Goal: Transaction & Acquisition: Purchase product/service

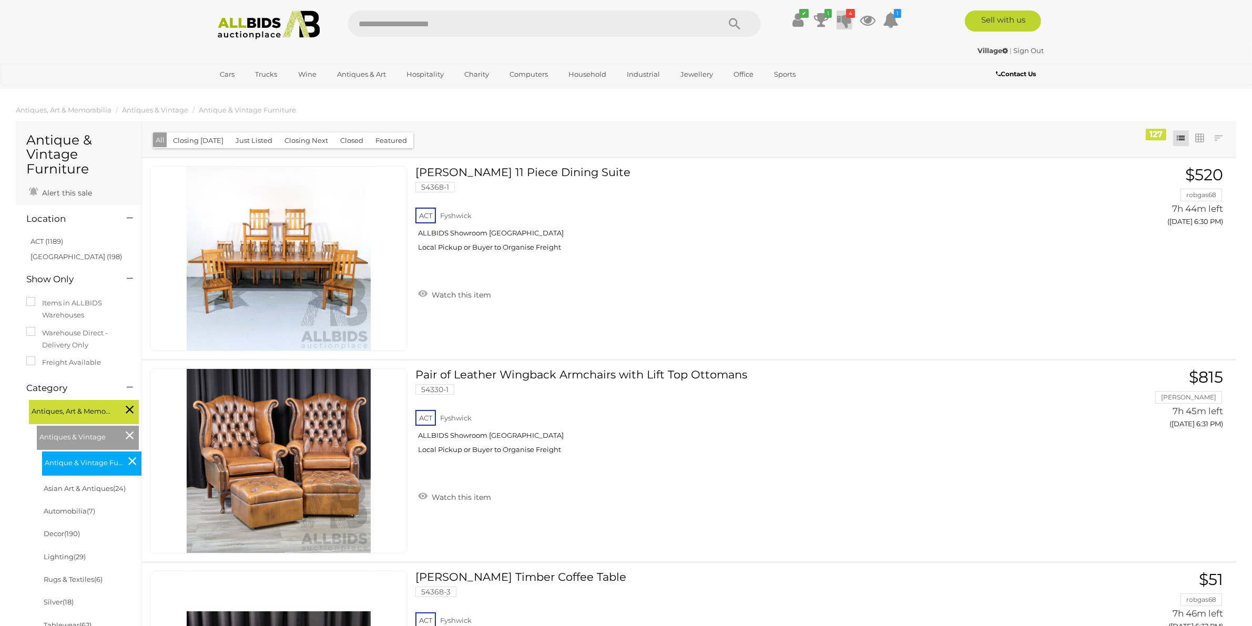
click at [842, 24] on icon at bounding box center [844, 20] width 15 height 19
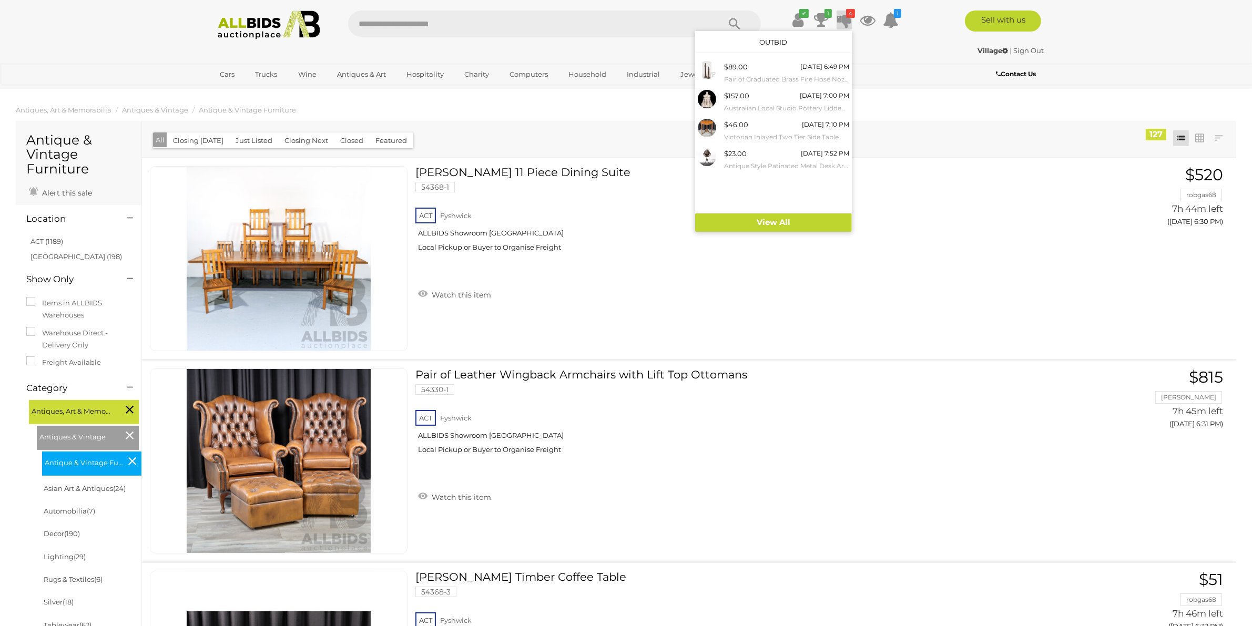
click at [1176, 29] on div "✔ Track & Trace 1 4" at bounding box center [626, 21] width 1252 height 42
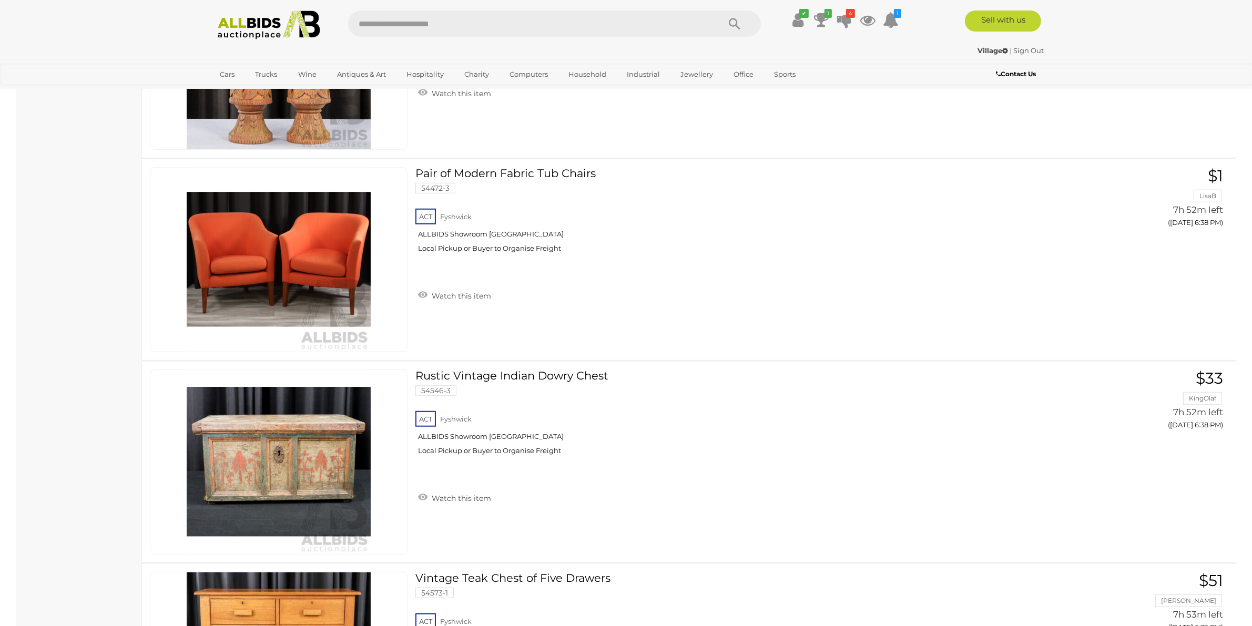
scroll to position [1117, 0]
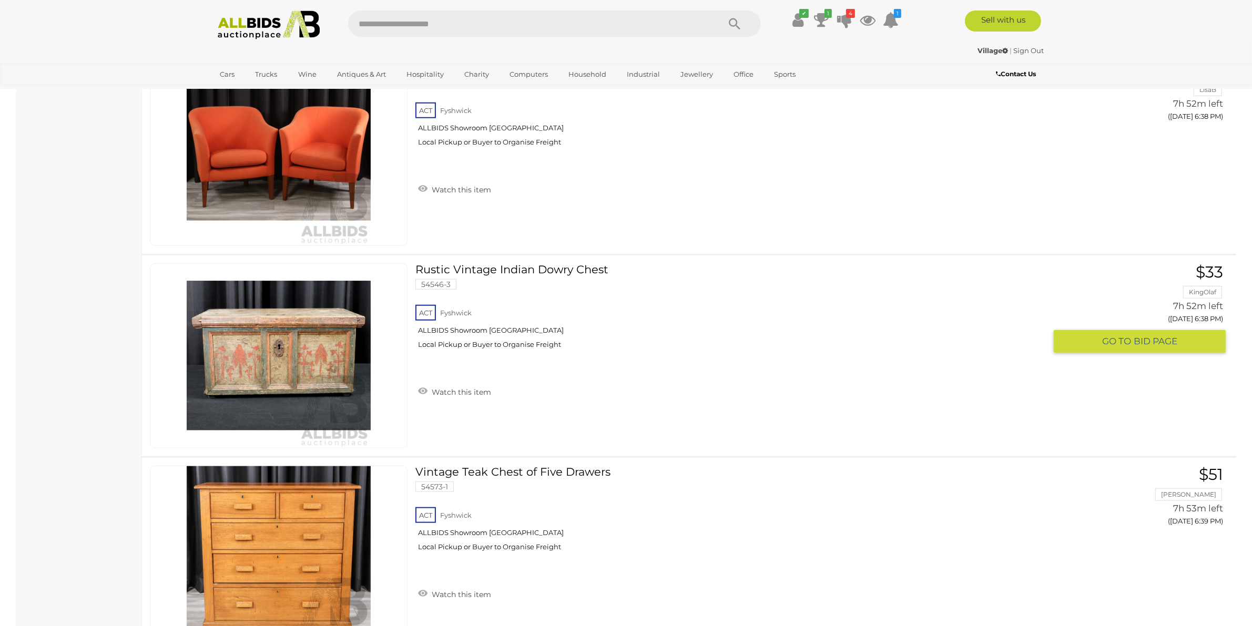
click at [566, 272] on link "Rustic Vintage Indian Dowry Chest 54546-3 ACT Fyshwick ALLBIDS Showroom Fyshwick" at bounding box center [734, 310] width 622 height 94
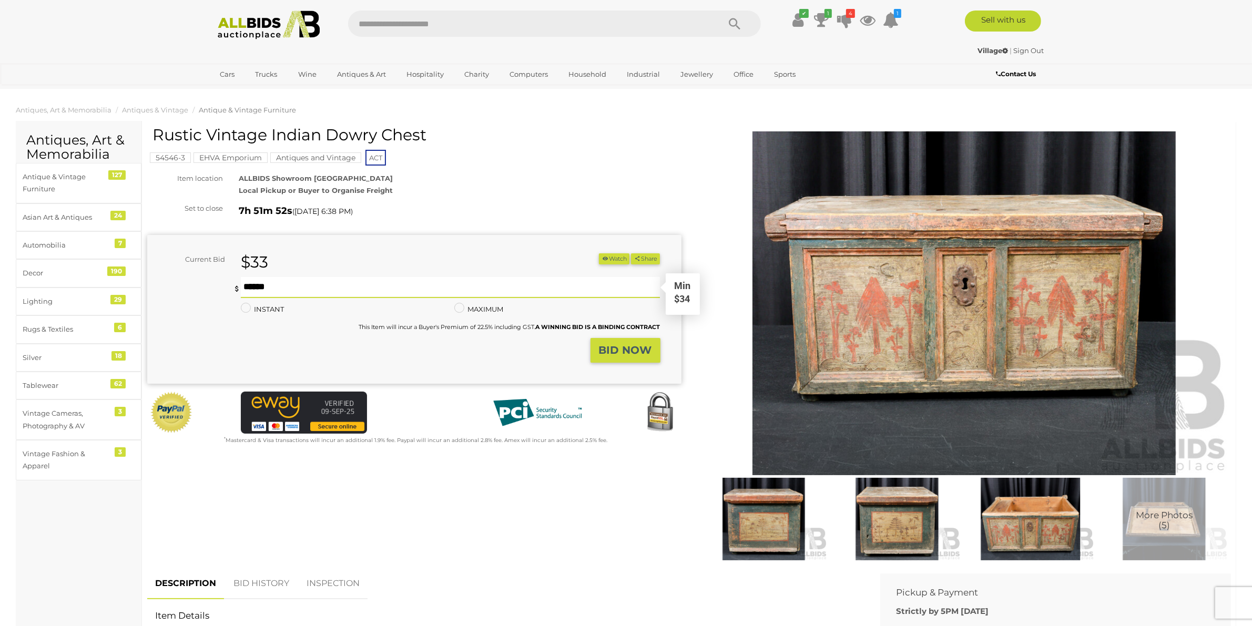
click at [320, 287] on input "text" at bounding box center [450, 287] width 419 height 21
type input "**"
click at [612, 350] on strong "BID NOW" at bounding box center [625, 350] width 53 height 13
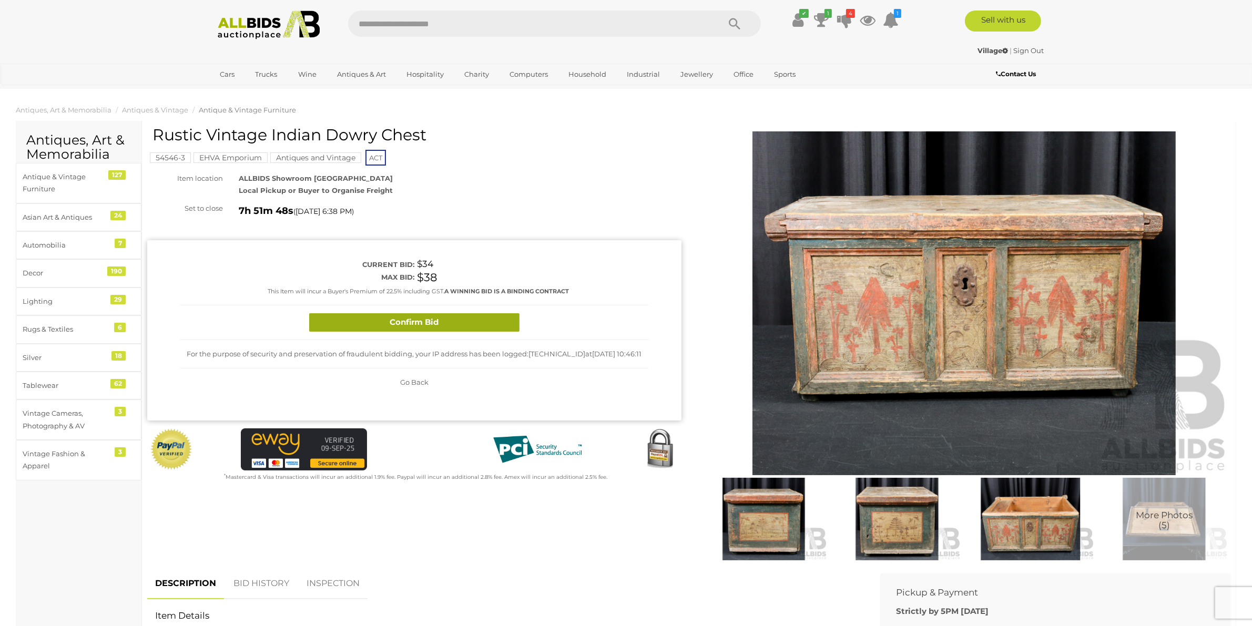
click at [406, 321] on button "Confirm Bid" at bounding box center [414, 322] width 210 height 18
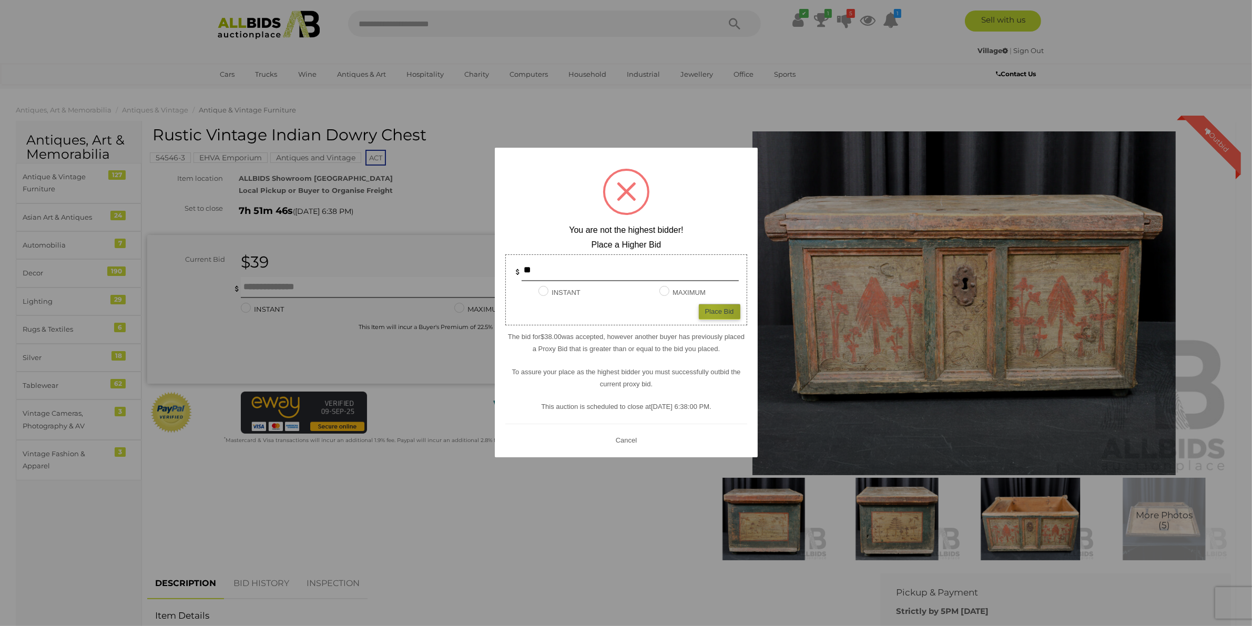
click at [711, 309] on div "Place Bid" at bounding box center [720, 311] width 42 height 15
type input "**"
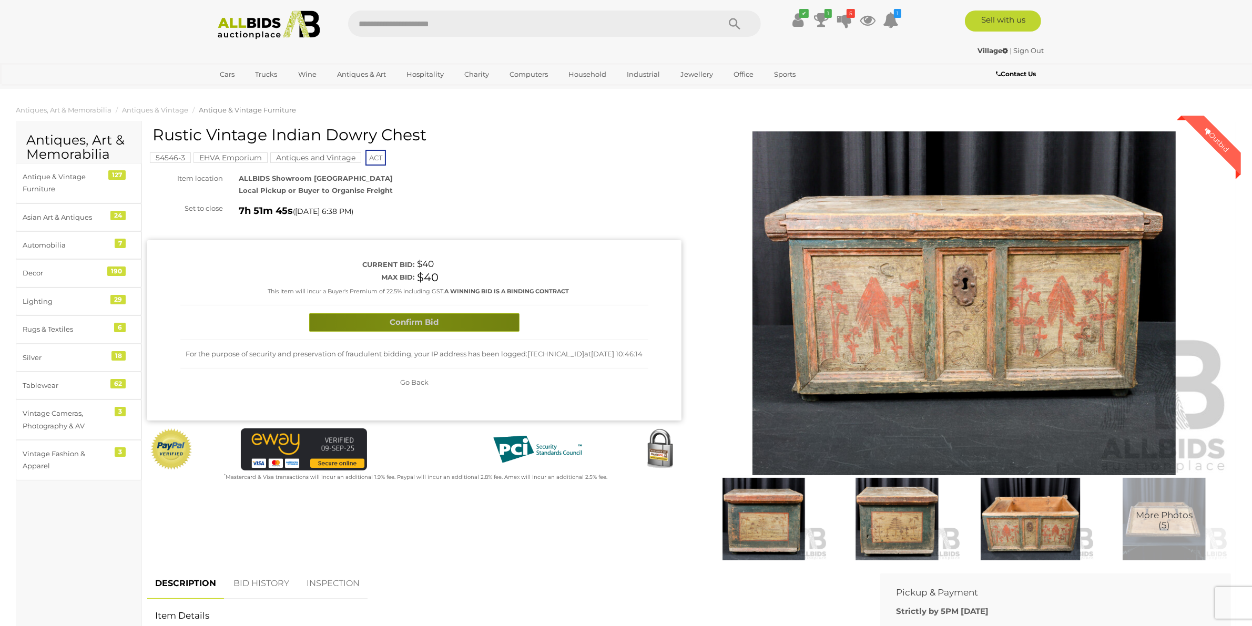
click at [398, 325] on button "Confirm Bid" at bounding box center [414, 322] width 210 height 18
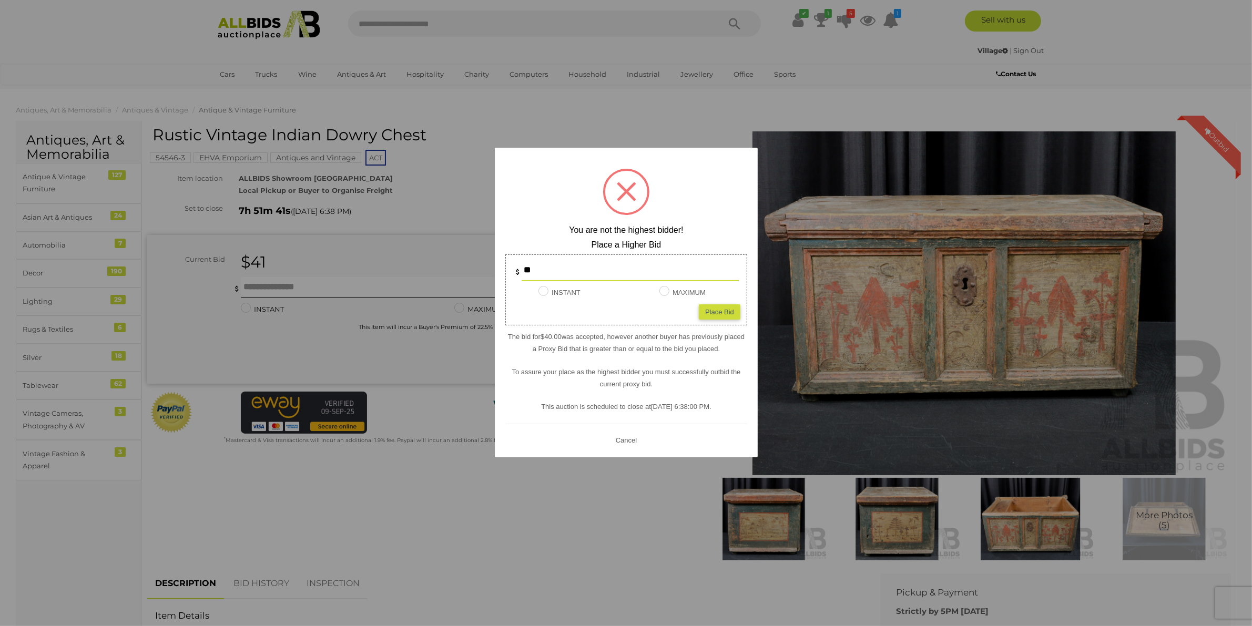
click at [561, 265] on input "**" at bounding box center [629, 270] width 217 height 21
type input "**"
click at [703, 315] on div "Place Bid" at bounding box center [720, 311] width 42 height 15
type input "**"
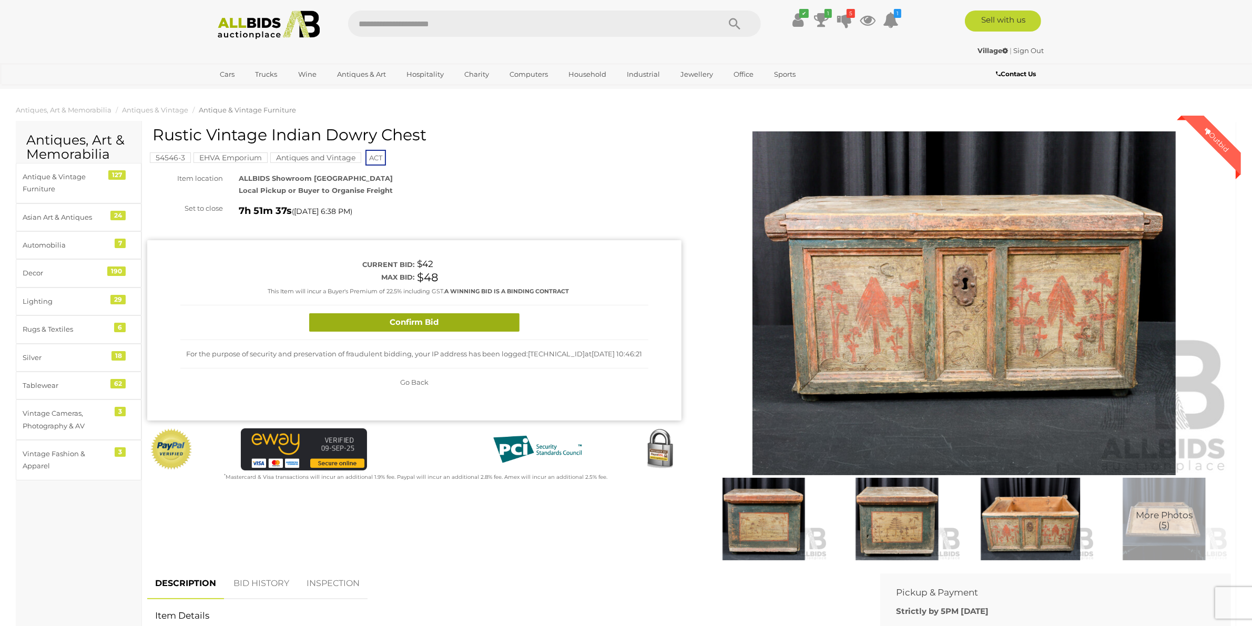
click at [498, 324] on button "Confirm Bid" at bounding box center [414, 322] width 210 height 18
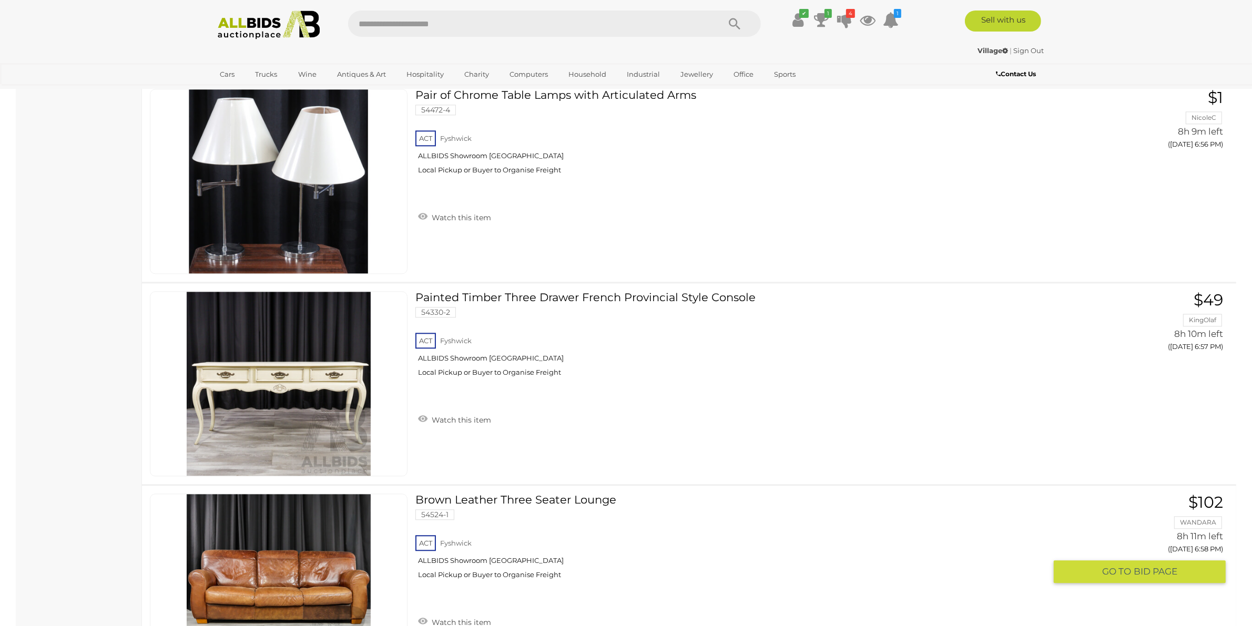
scroll to position [3157, 0]
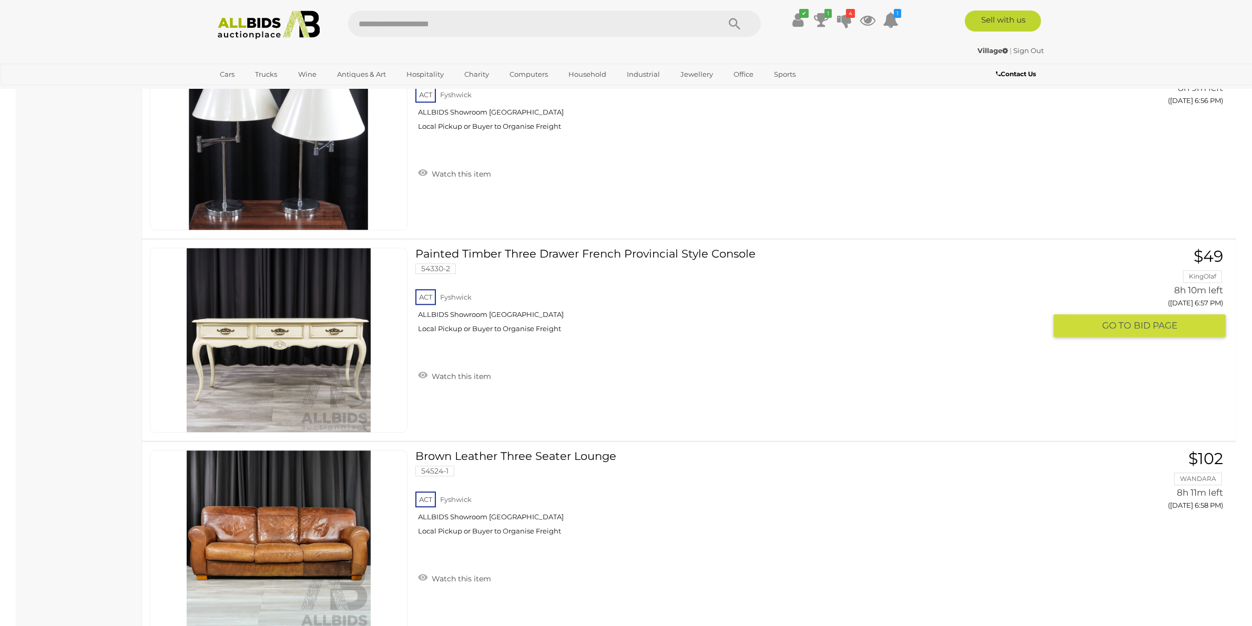
click at [262, 330] on link at bounding box center [279, 340] width 258 height 185
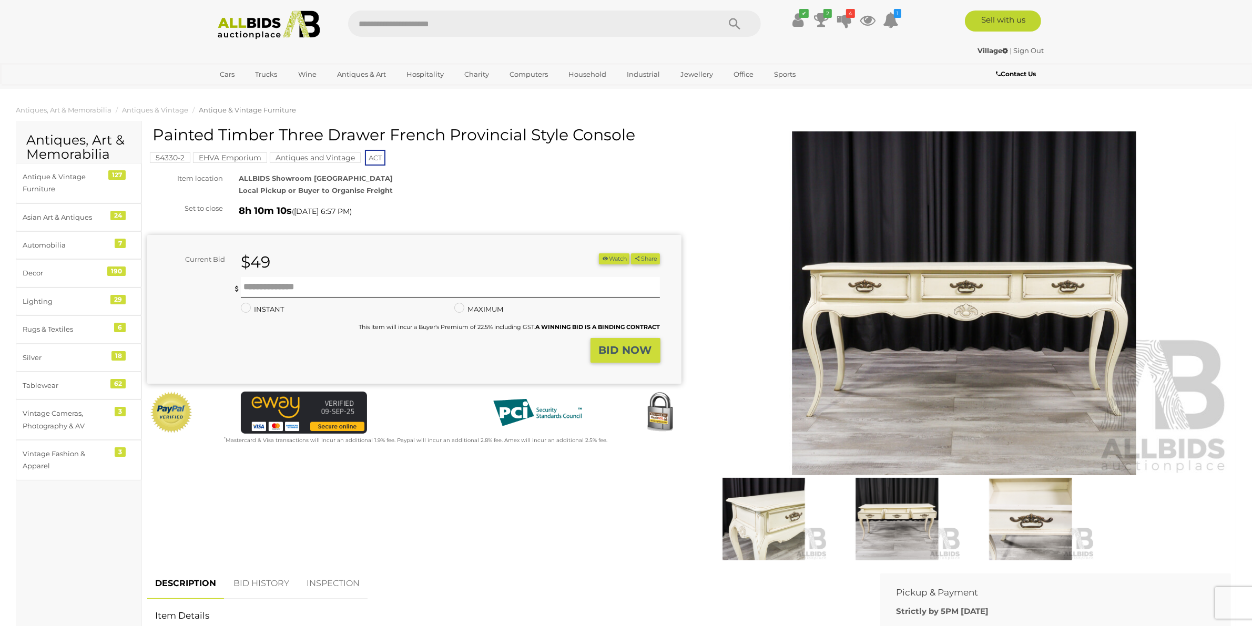
click at [782, 513] on img at bounding box center [764, 519] width 128 height 83
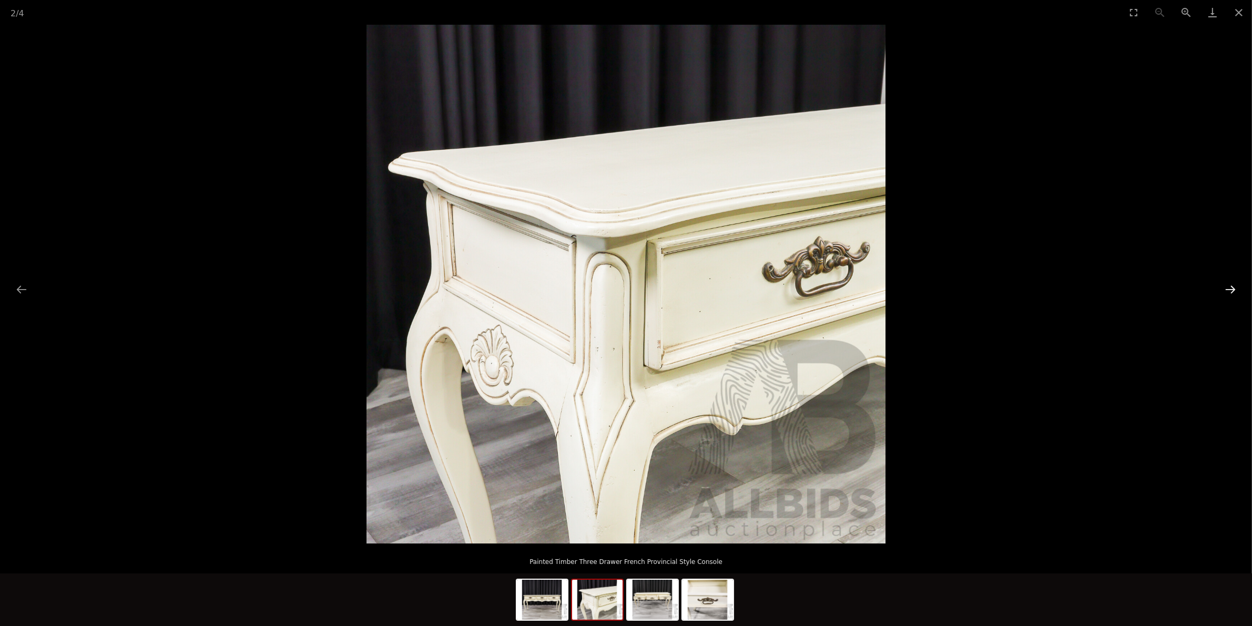
click at [1234, 290] on button "Next slide" at bounding box center [1230, 289] width 22 height 21
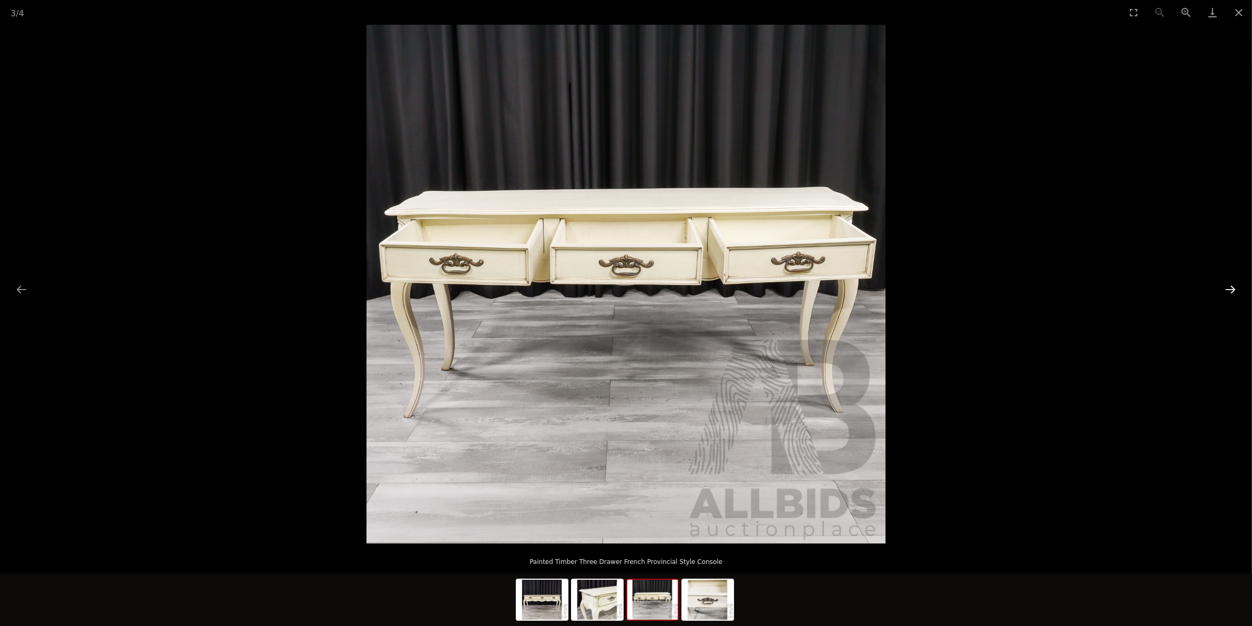
click at [1234, 290] on button "Next slide" at bounding box center [1230, 289] width 22 height 21
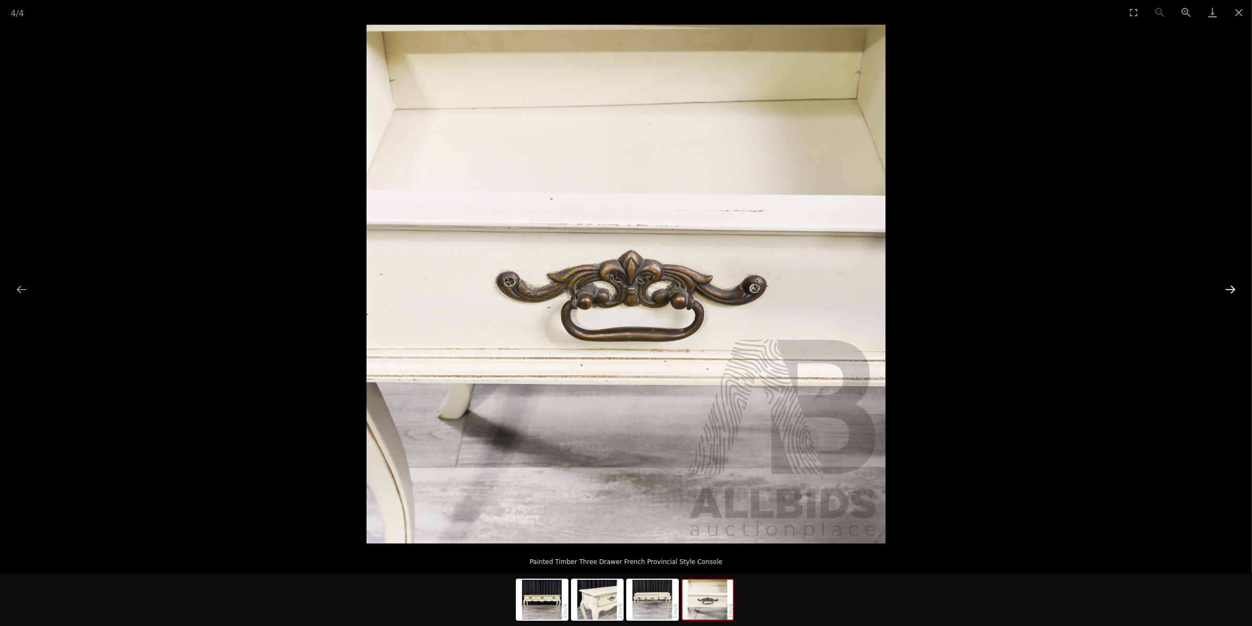
click at [1234, 290] on button "Next slide" at bounding box center [1230, 289] width 22 height 21
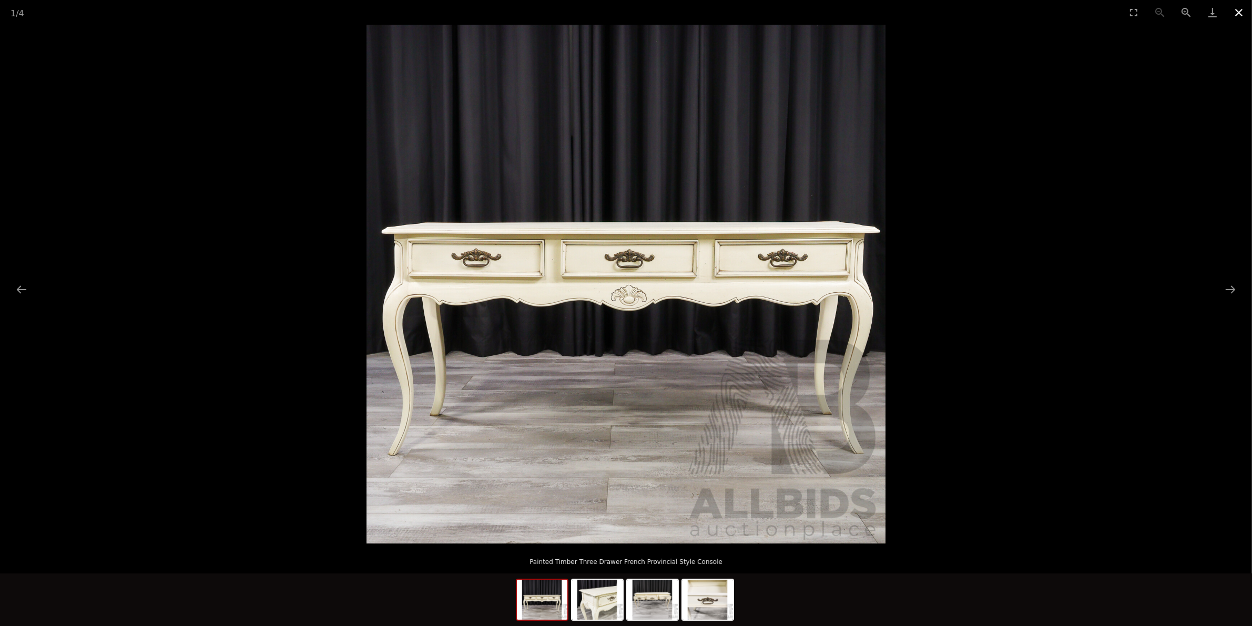
click at [1240, 12] on button "Close gallery" at bounding box center [1238, 12] width 26 height 25
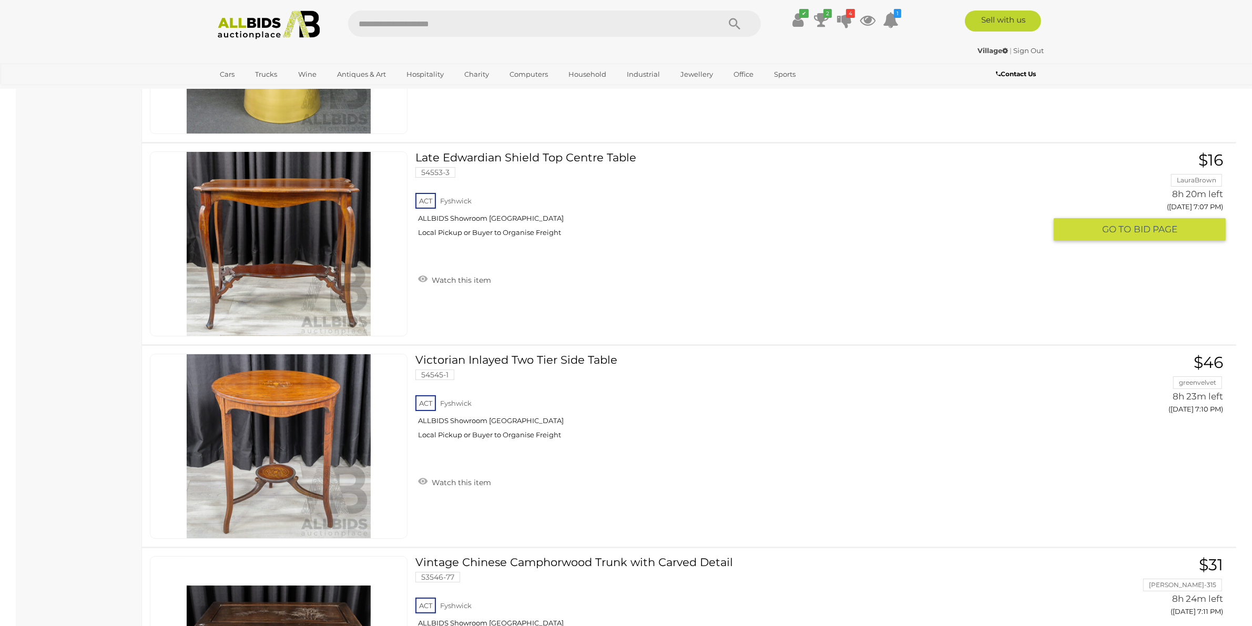
scroll to position [4852, 0]
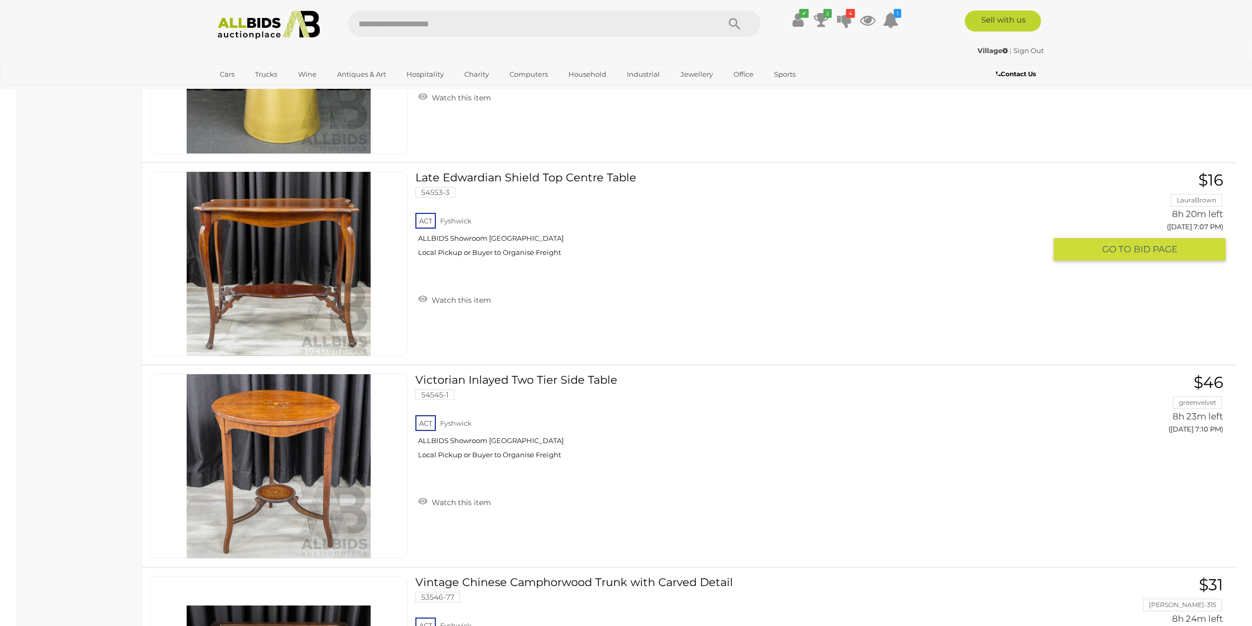
click at [516, 177] on link "Late Edwardian Shield Top Centre Table 54553-3 ACT Fyshwick ALLBIDS Showroom [G…" at bounding box center [734, 218] width 622 height 94
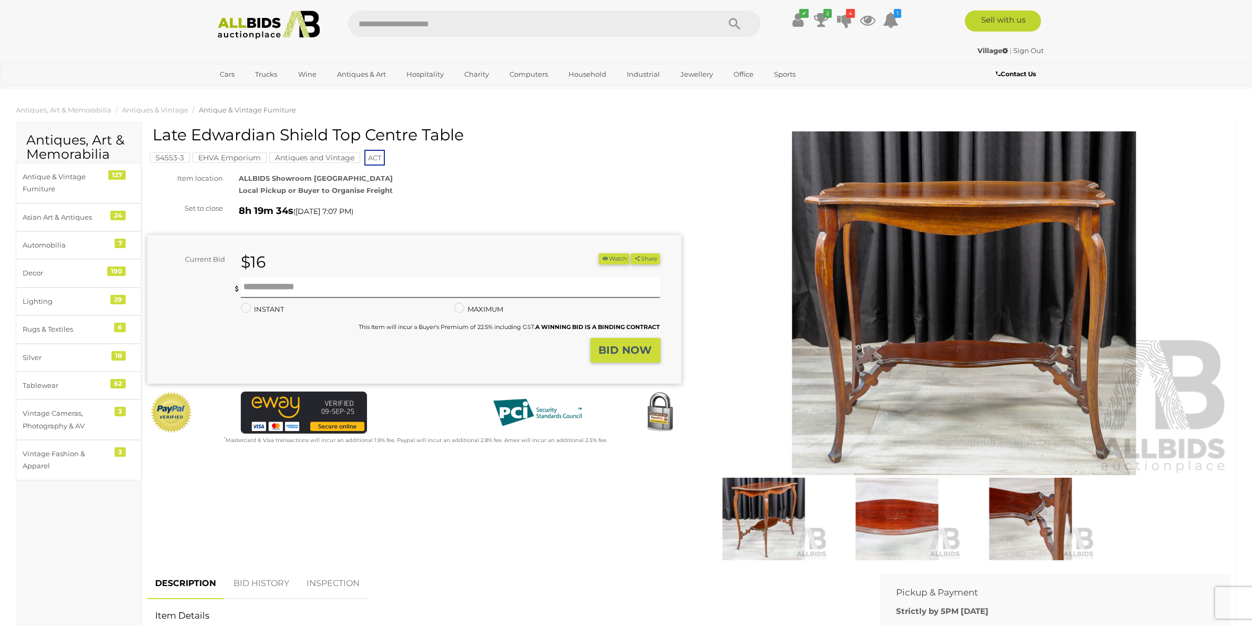
click at [882, 519] on img at bounding box center [897, 519] width 128 height 83
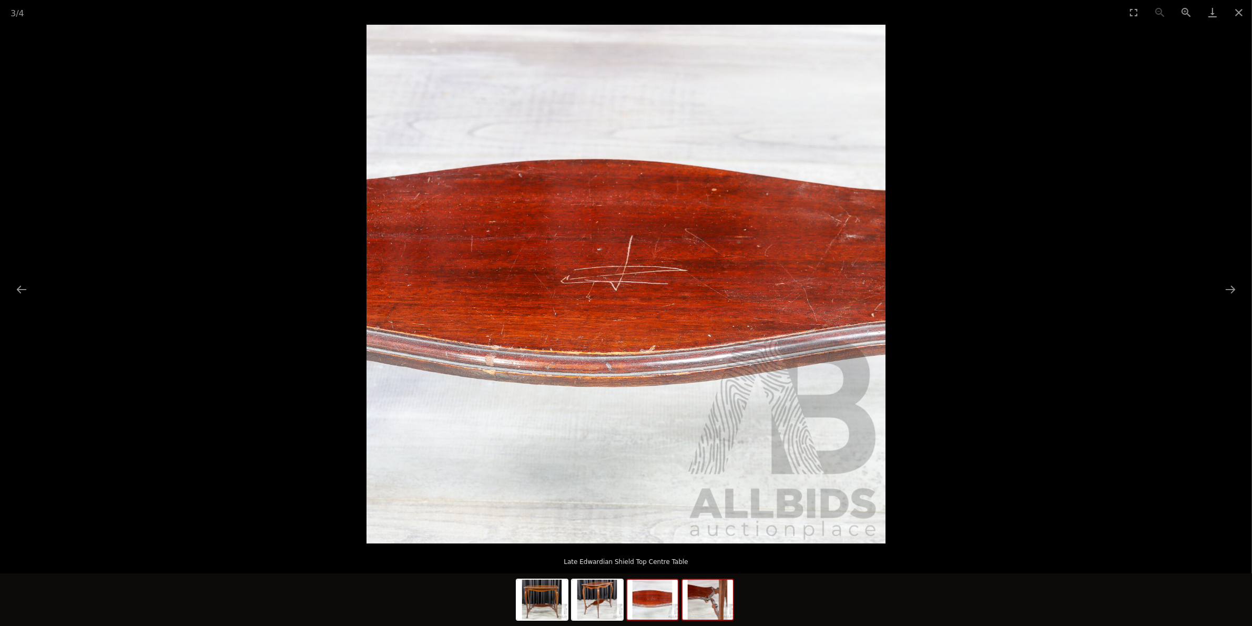
click at [723, 596] on img at bounding box center [707, 600] width 50 height 40
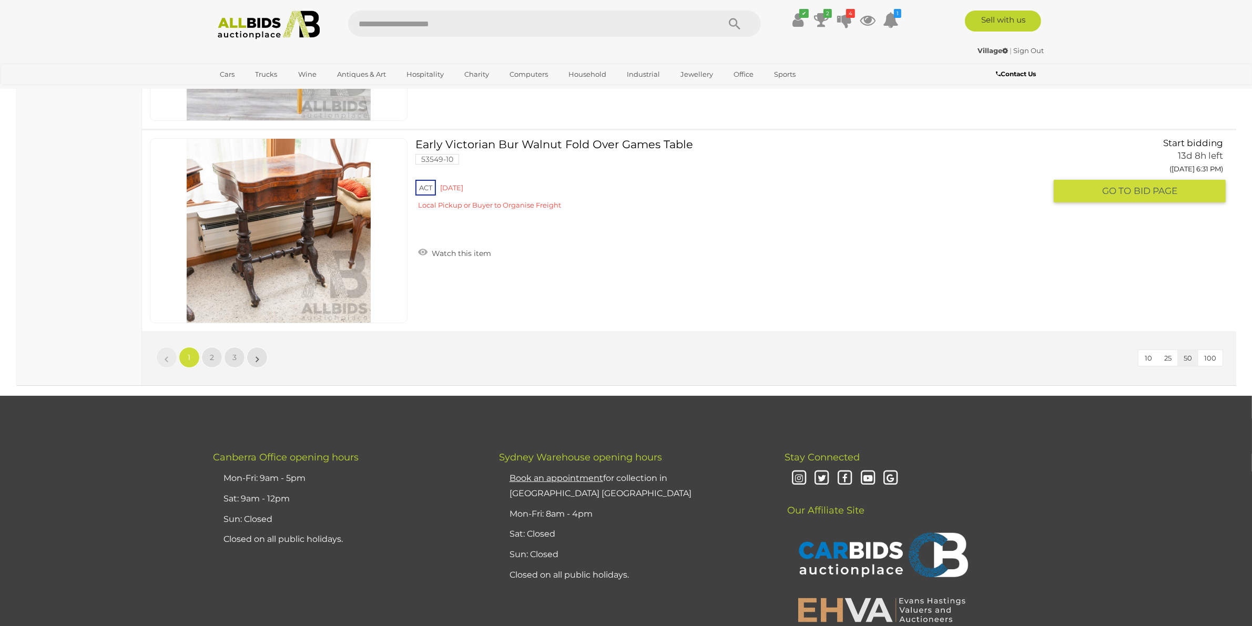
scroll to position [9925, 0]
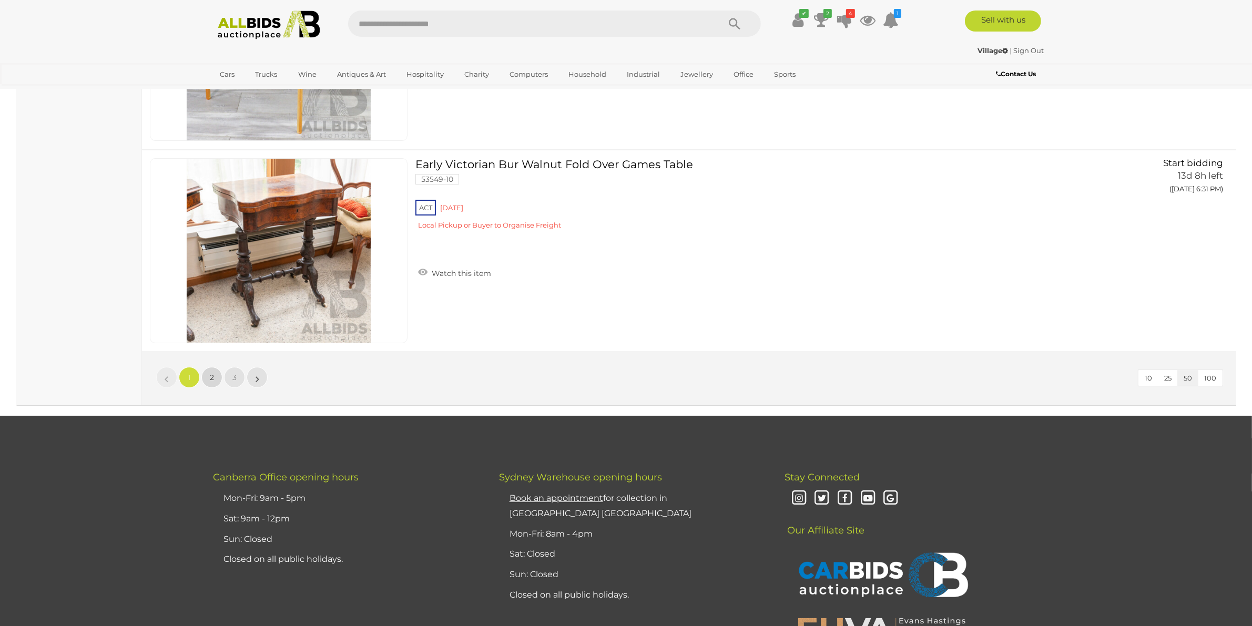
click at [211, 377] on span "2" at bounding box center [212, 377] width 4 height 9
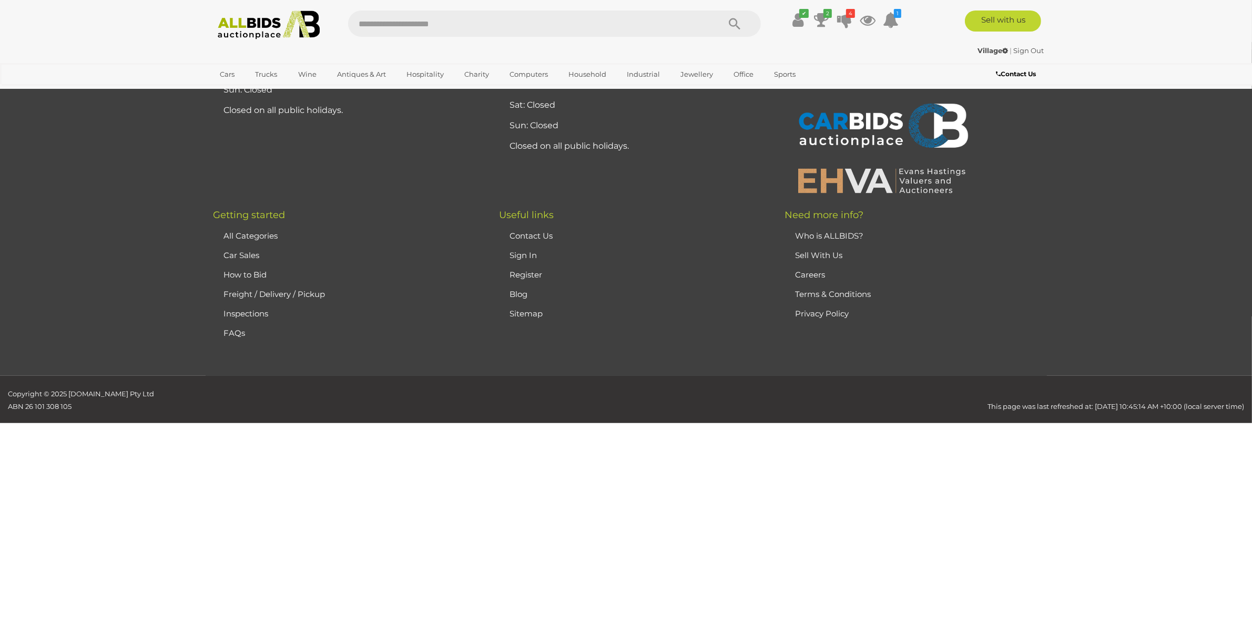
scroll to position [51, 0]
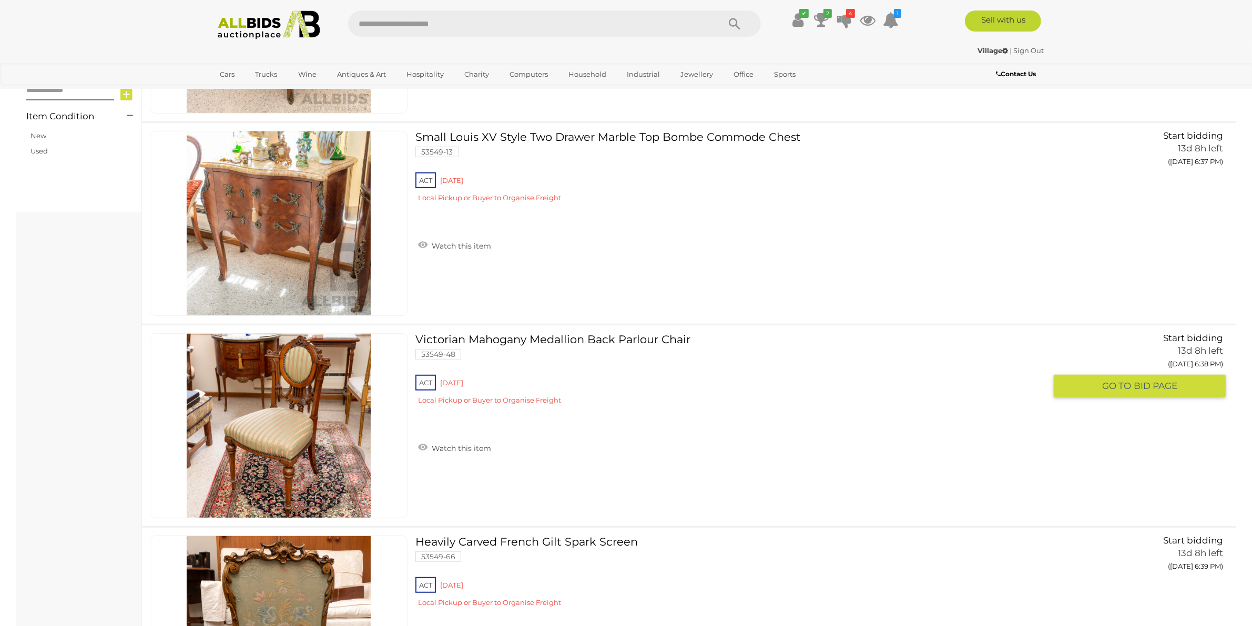
scroll to position [380, 0]
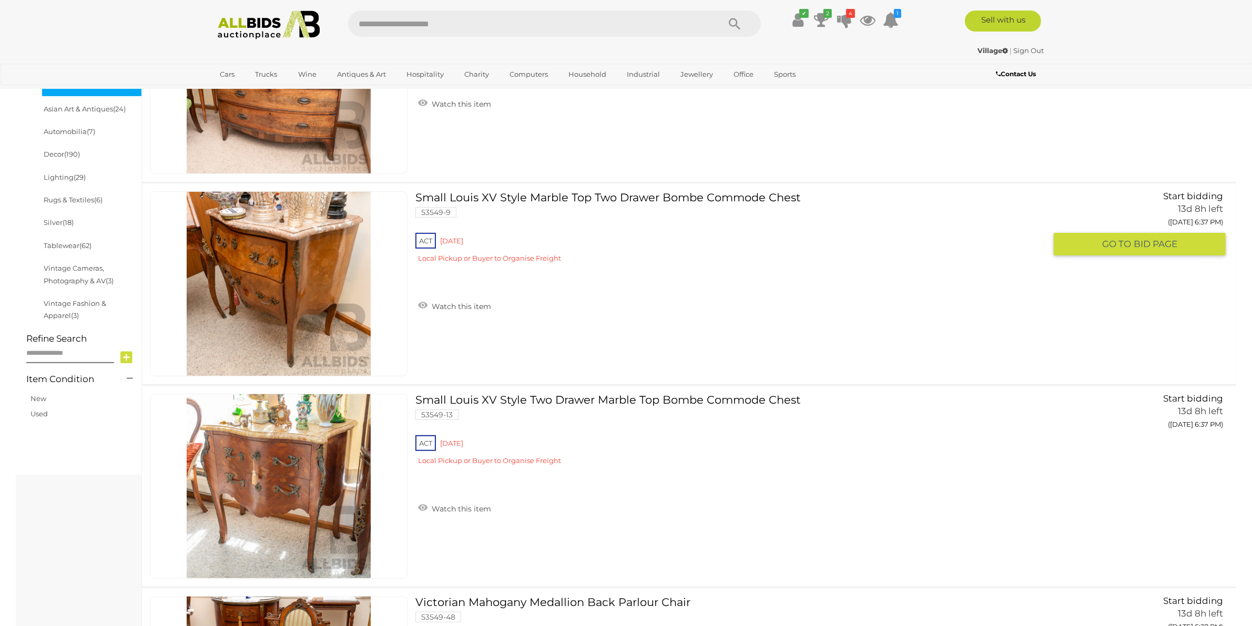
click at [603, 197] on link "Small Louis XV Style Marble Top Two Drawer Bombe Commode Chest 53549-9 ACT Red …" at bounding box center [734, 231] width 622 height 80
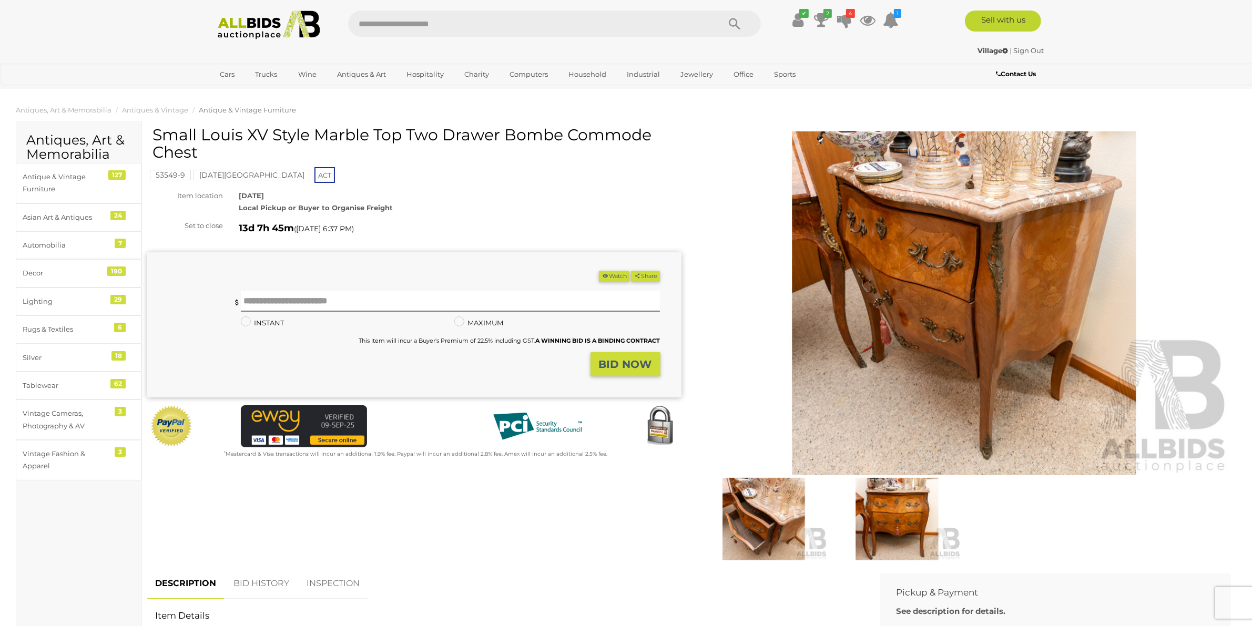
click at [895, 508] on img at bounding box center [897, 519] width 128 height 83
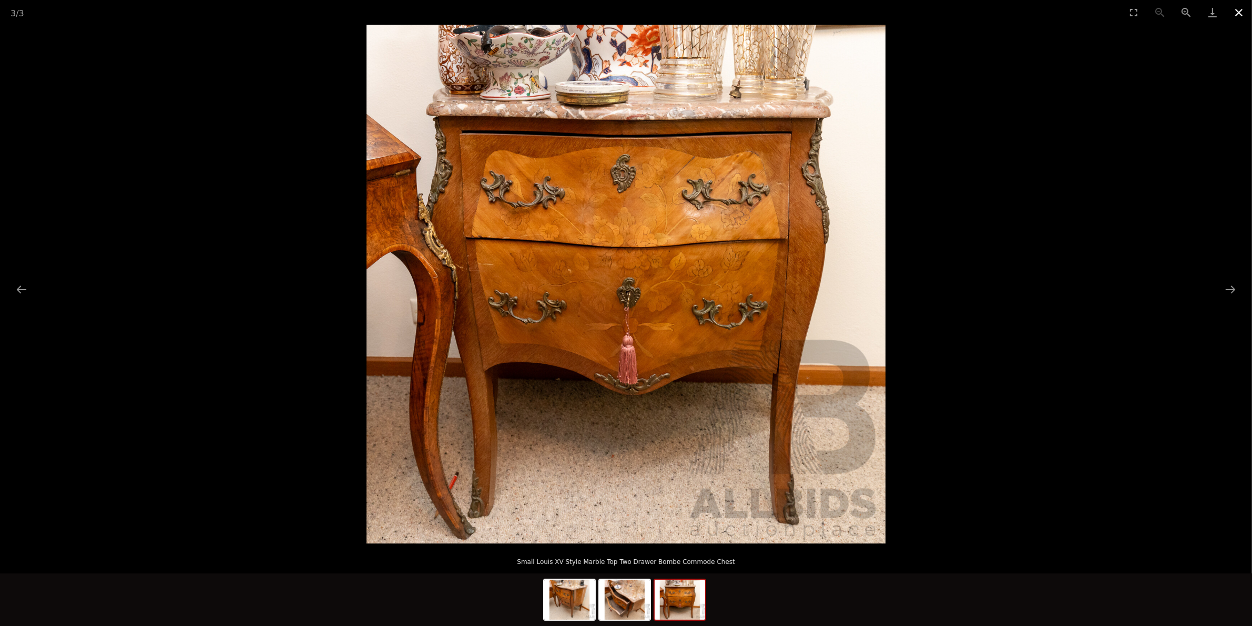
click at [1237, 12] on button "Close gallery" at bounding box center [1238, 12] width 26 height 25
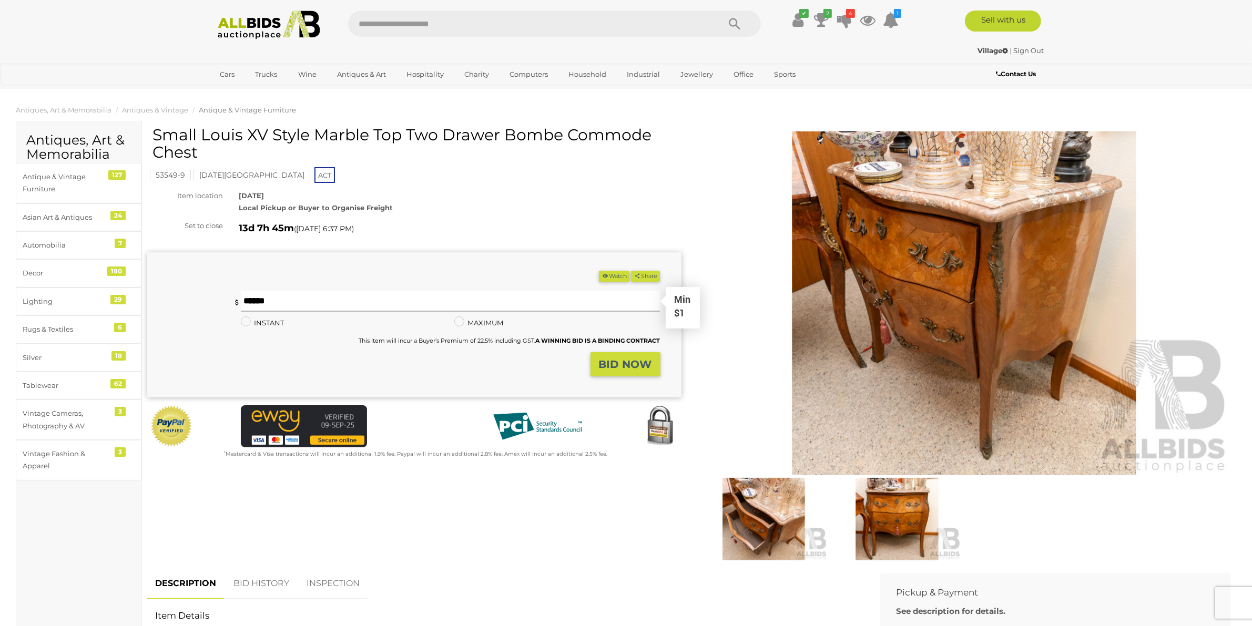
click at [376, 301] on input "text" at bounding box center [450, 301] width 419 height 21
type input "**"
click at [647, 363] on strong "BID NOW" at bounding box center [625, 364] width 53 height 13
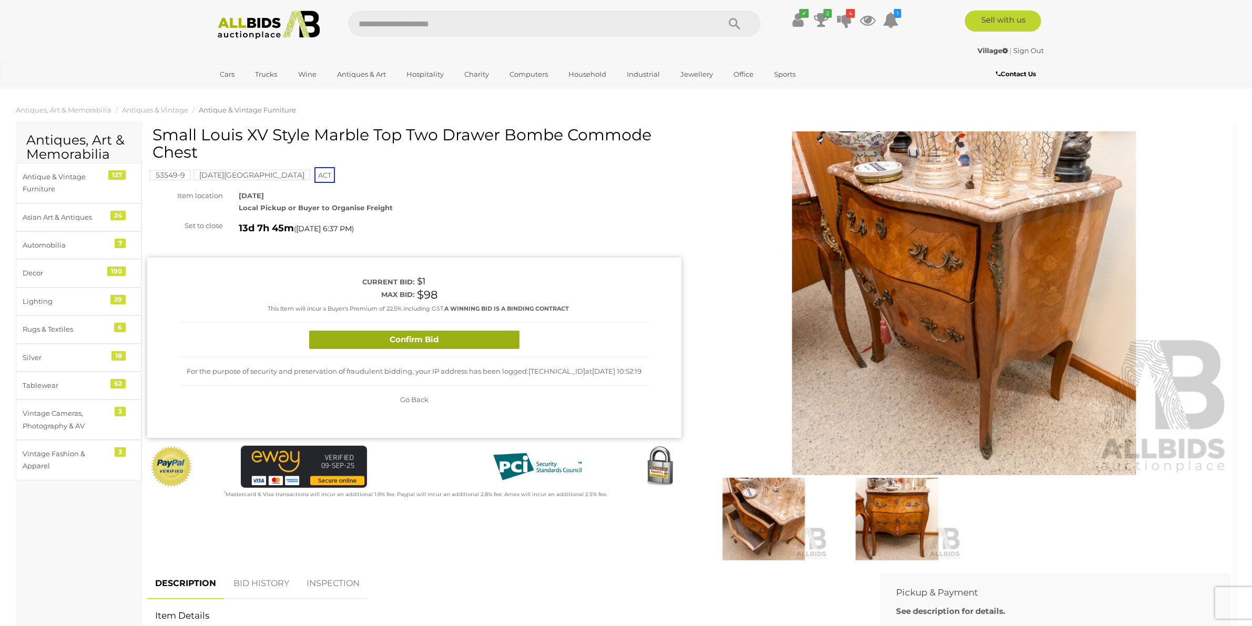
click at [432, 343] on button "Confirm Bid" at bounding box center [414, 340] width 210 height 18
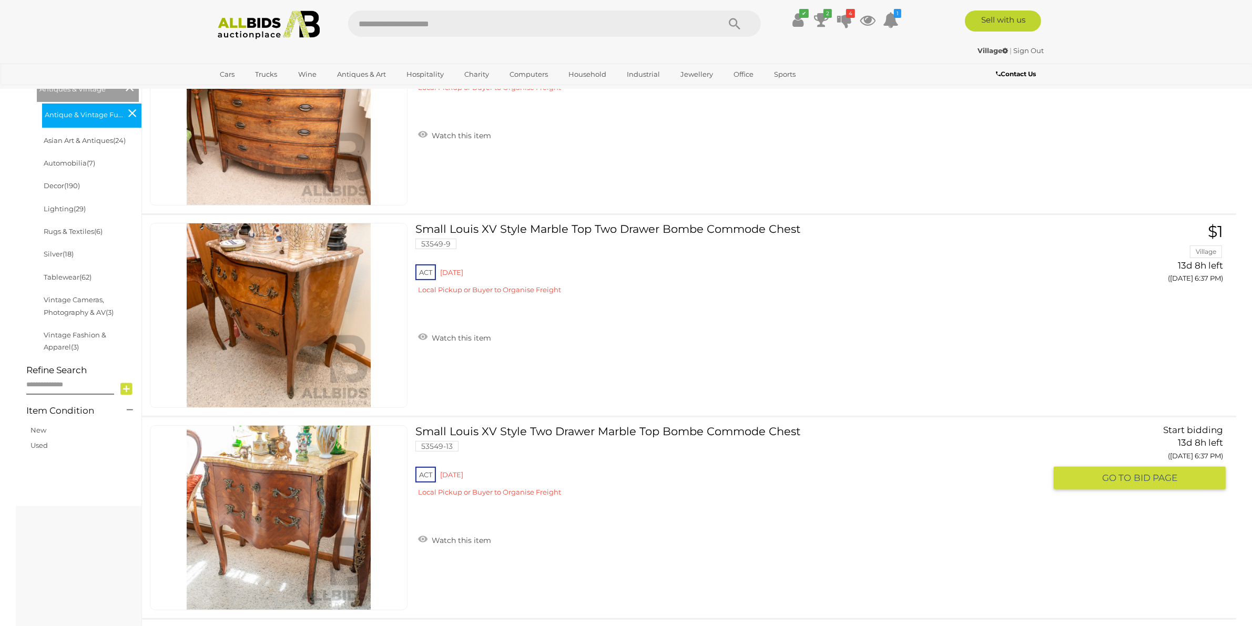
scroll to position [507, 0]
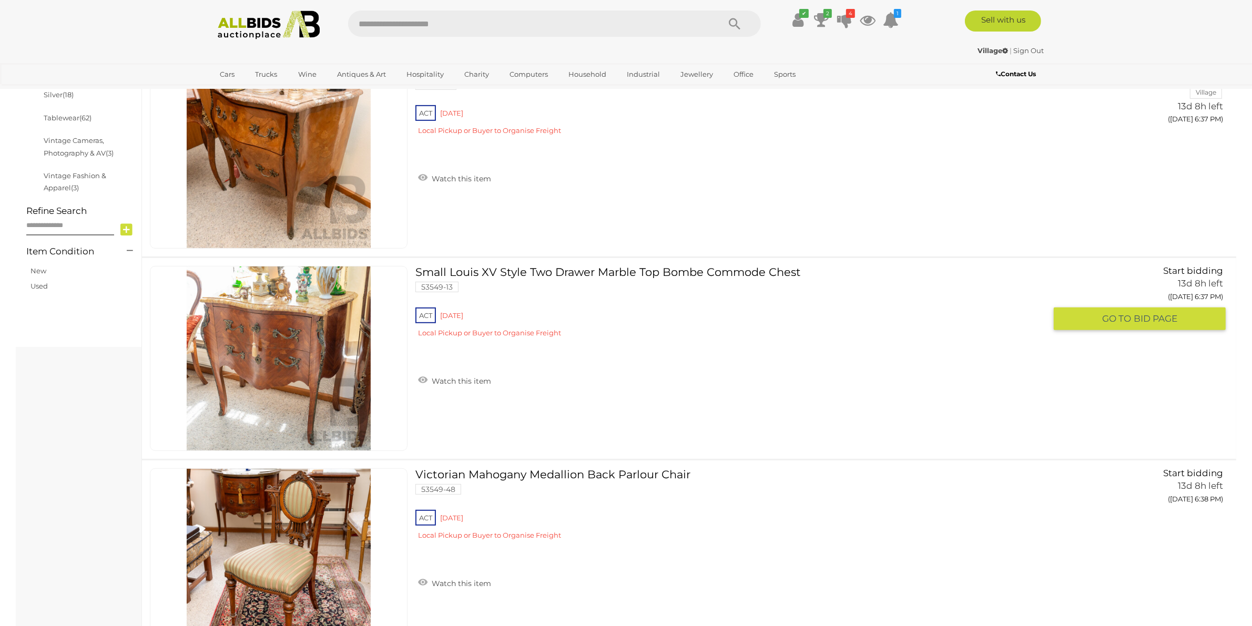
click at [629, 268] on link "Small Louis XV Style Two Drawer Marble Top Bombe Commode Chest 53549-13 ACT [GE…" at bounding box center [734, 306] width 622 height 80
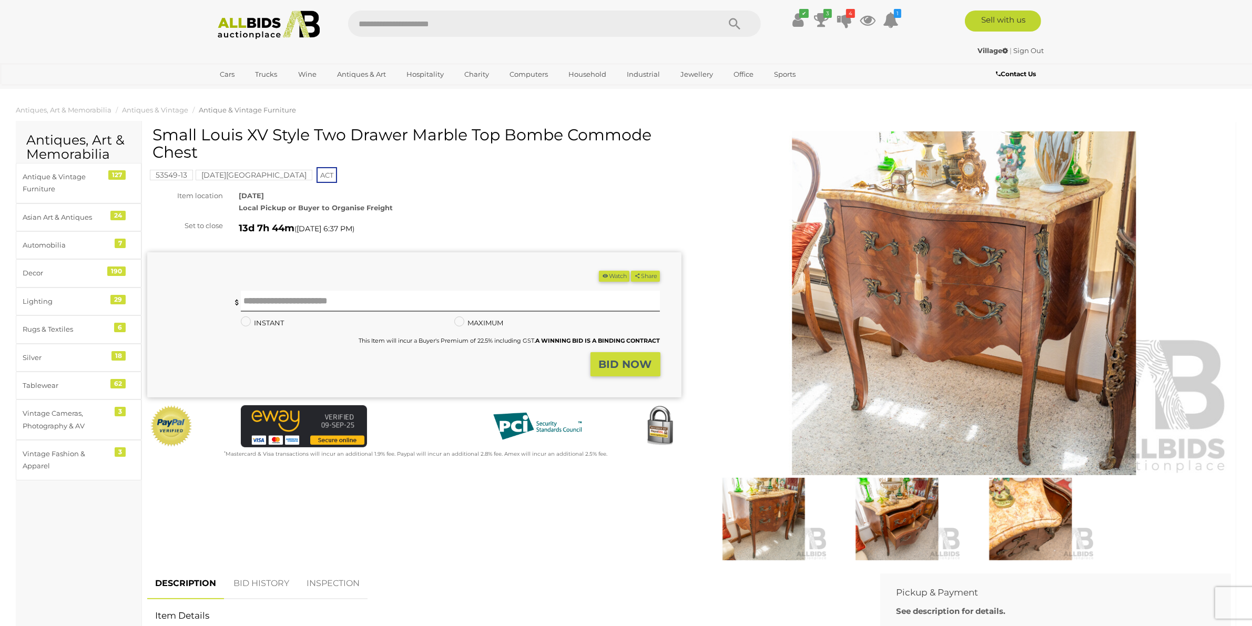
click at [915, 507] on img at bounding box center [897, 519] width 128 height 83
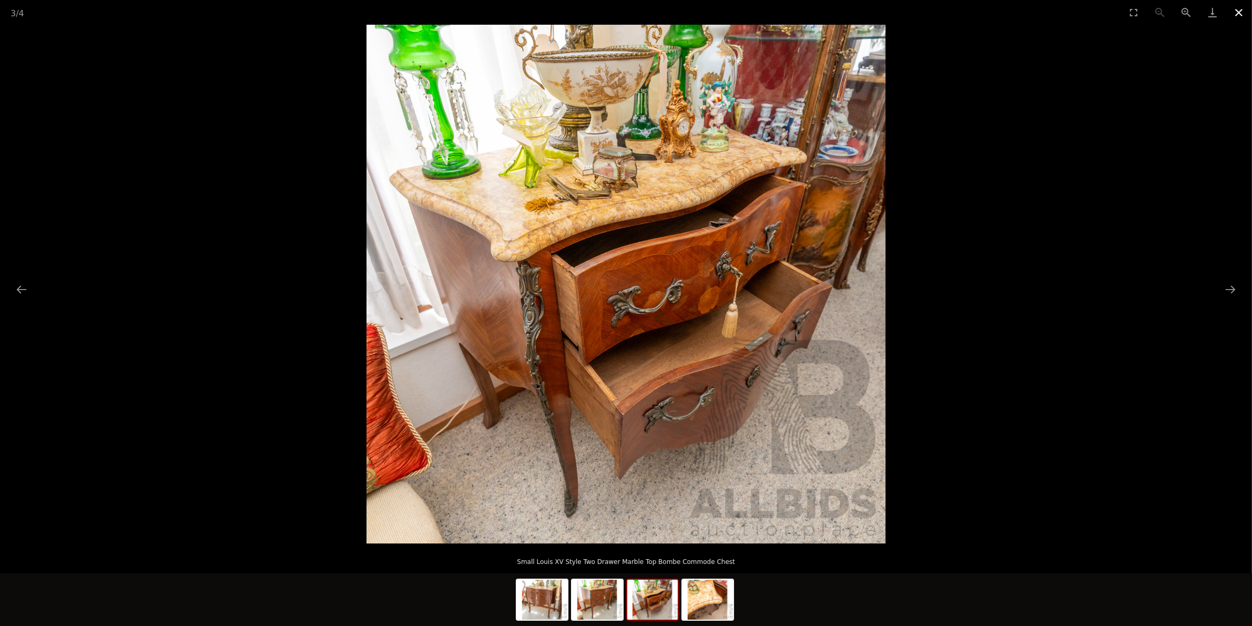
click at [1235, 11] on button "Close gallery" at bounding box center [1238, 12] width 26 height 25
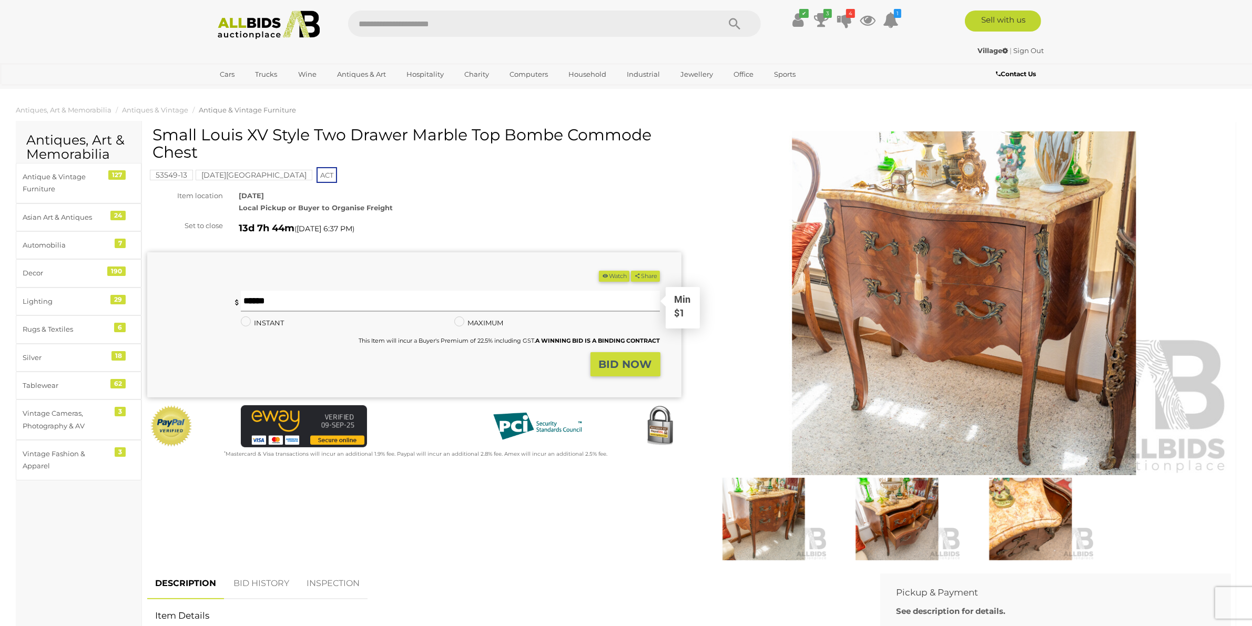
click at [516, 299] on input "text" at bounding box center [450, 301] width 419 height 21
type input "***"
click at [632, 371] on strong "BID NOW" at bounding box center [625, 364] width 53 height 13
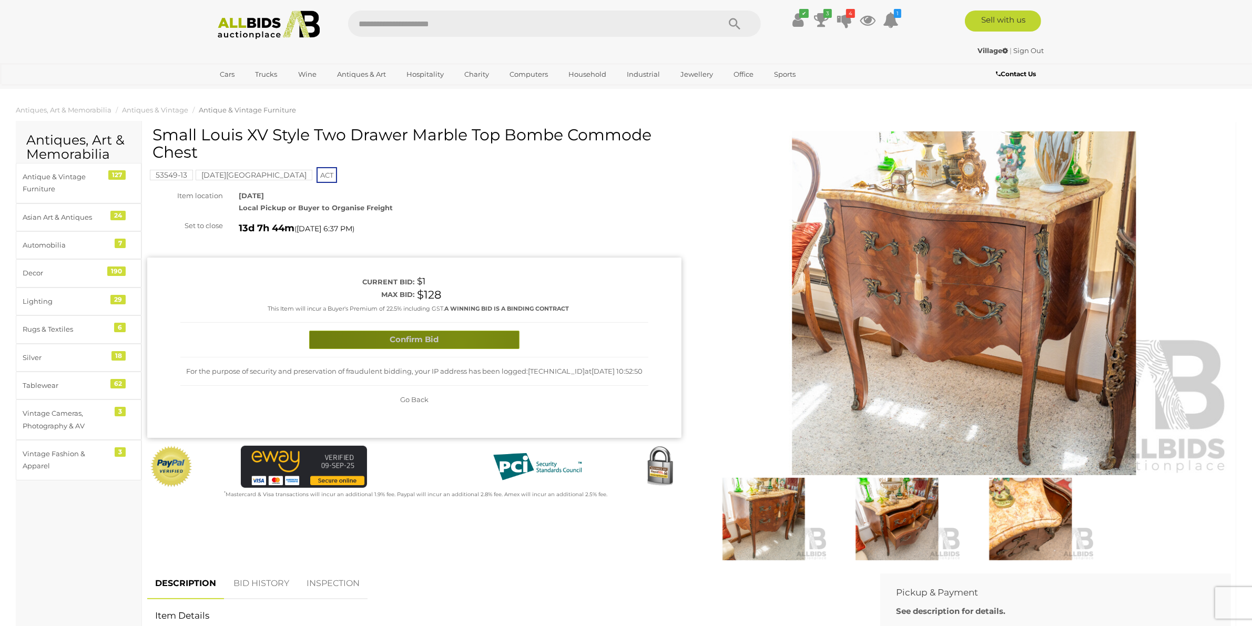
click at [460, 344] on button "Confirm Bid" at bounding box center [414, 340] width 210 height 18
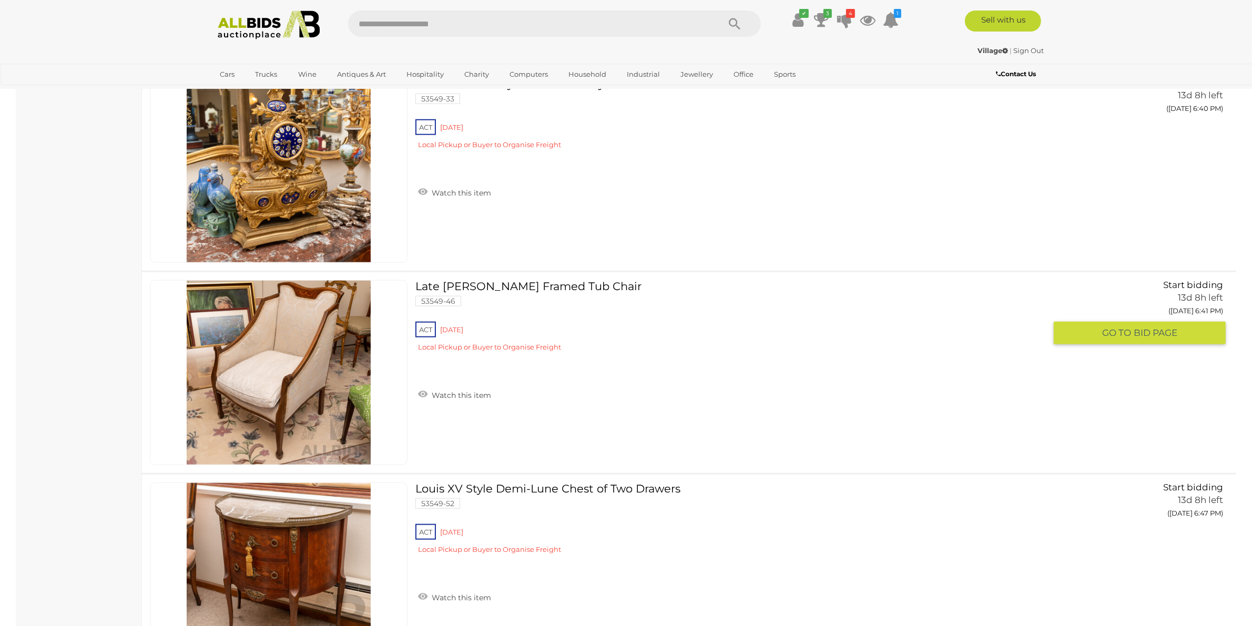
scroll to position [1367, 0]
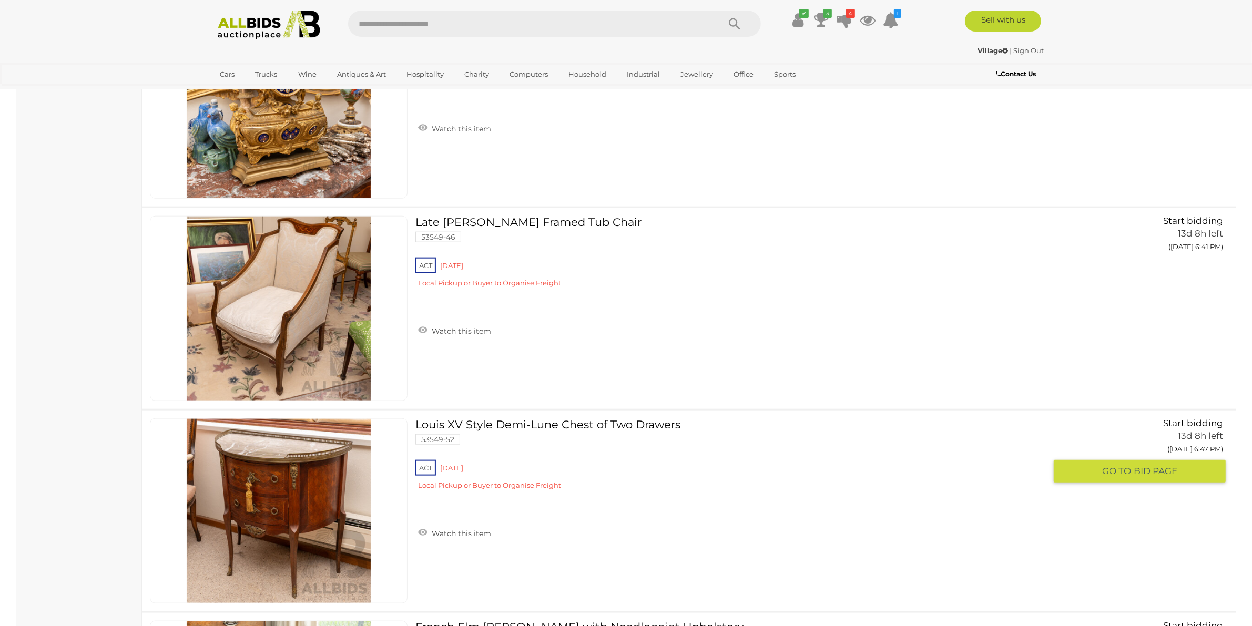
click at [687, 463] on div "ACT [GEOGRAPHIC_DATA] Local Pickup or Buyer to Organise Freight" at bounding box center [730, 478] width 630 height 40
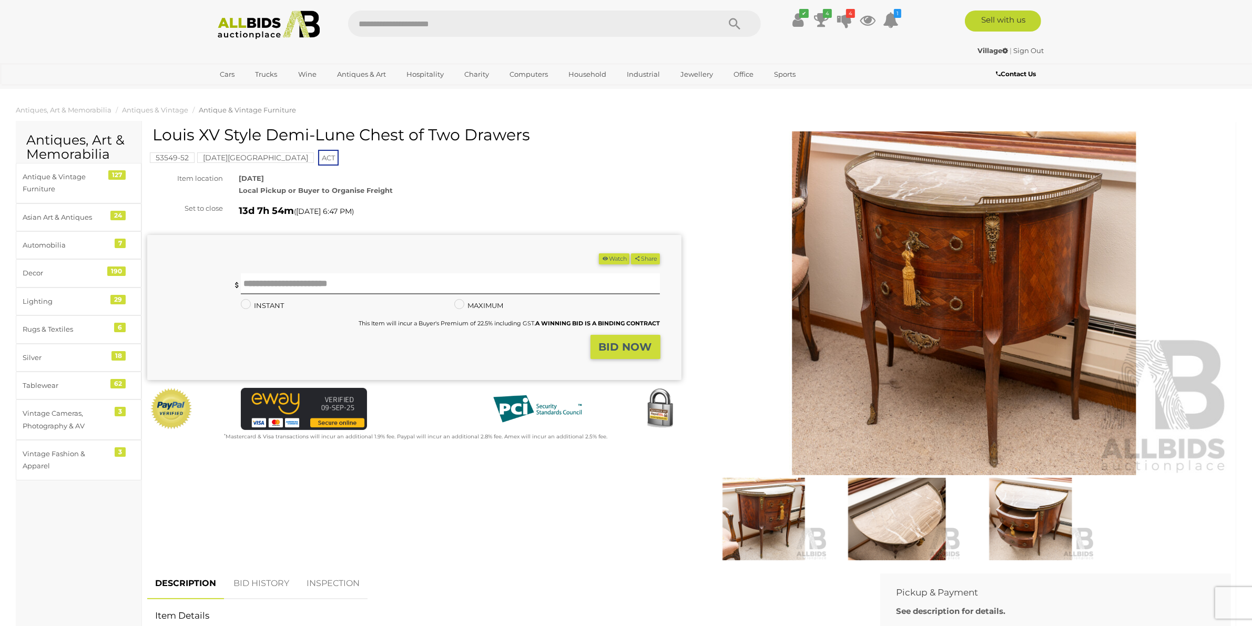
click at [885, 534] on img at bounding box center [897, 519] width 128 height 83
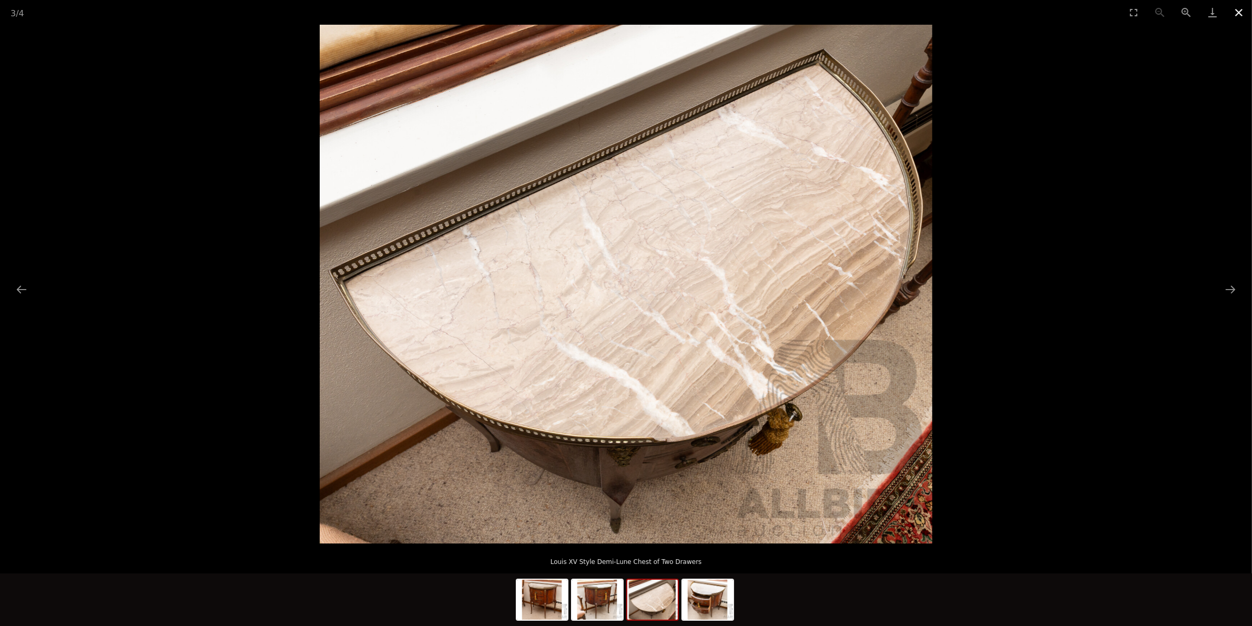
click at [1240, 8] on button "Close gallery" at bounding box center [1238, 12] width 26 height 25
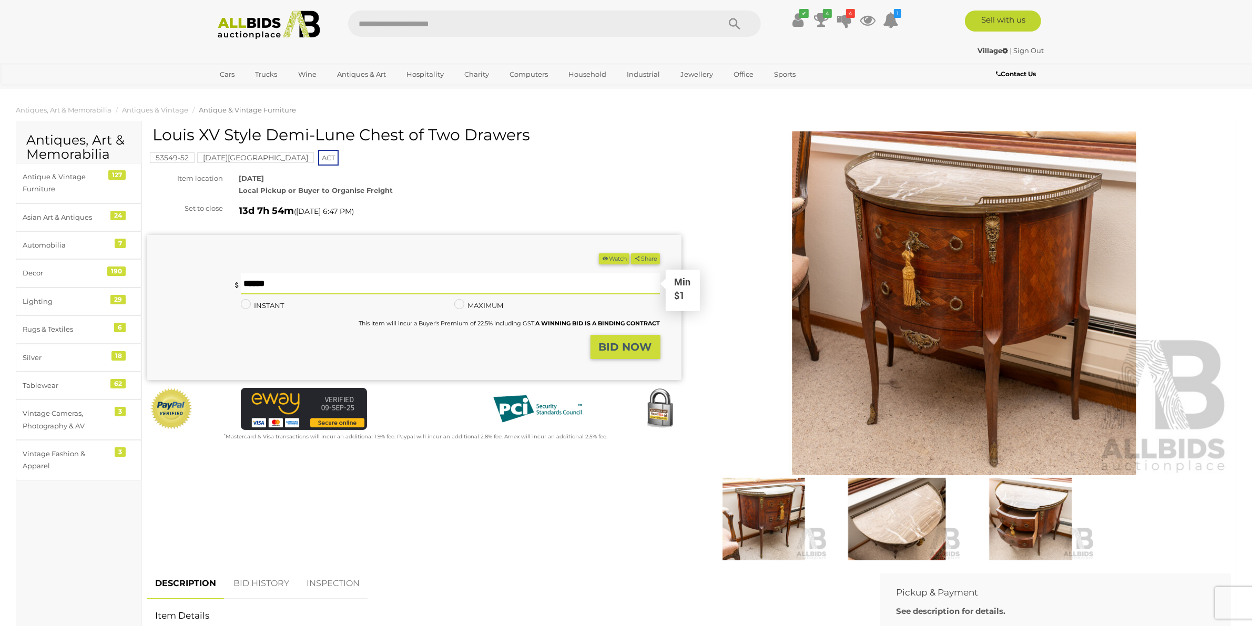
click at [423, 285] on input "text" at bounding box center [450, 283] width 419 height 21
type input "**"
click at [610, 348] on strong "BID NOW" at bounding box center [625, 347] width 53 height 13
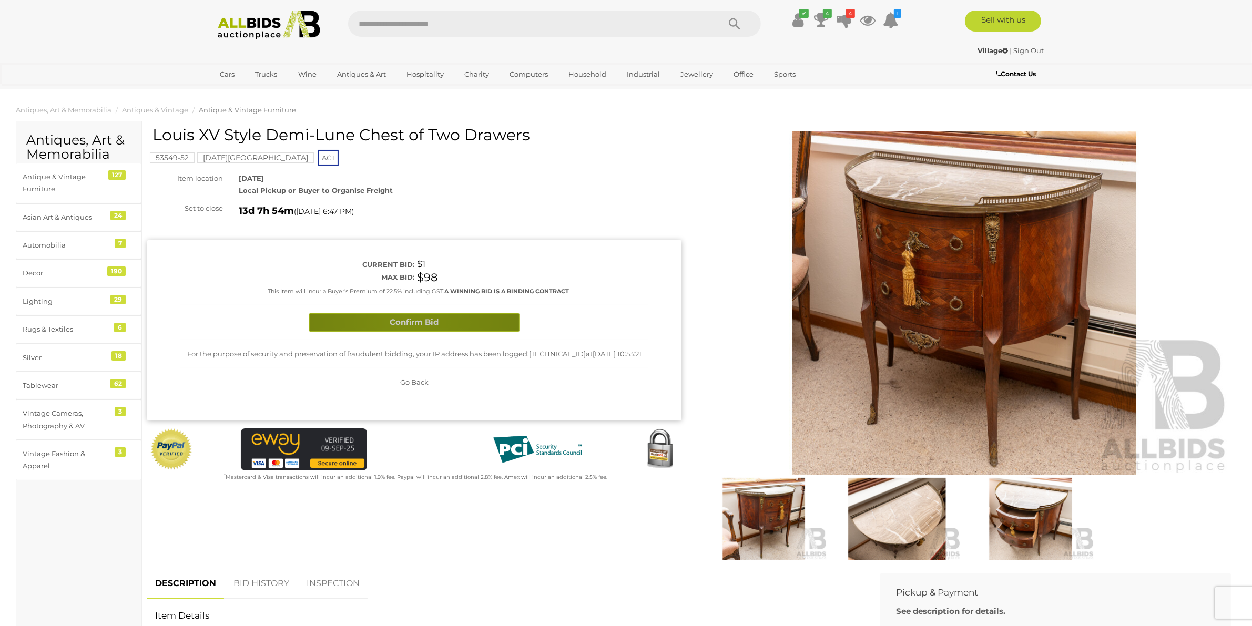
click at [406, 321] on button "Confirm Bid" at bounding box center [414, 322] width 210 height 18
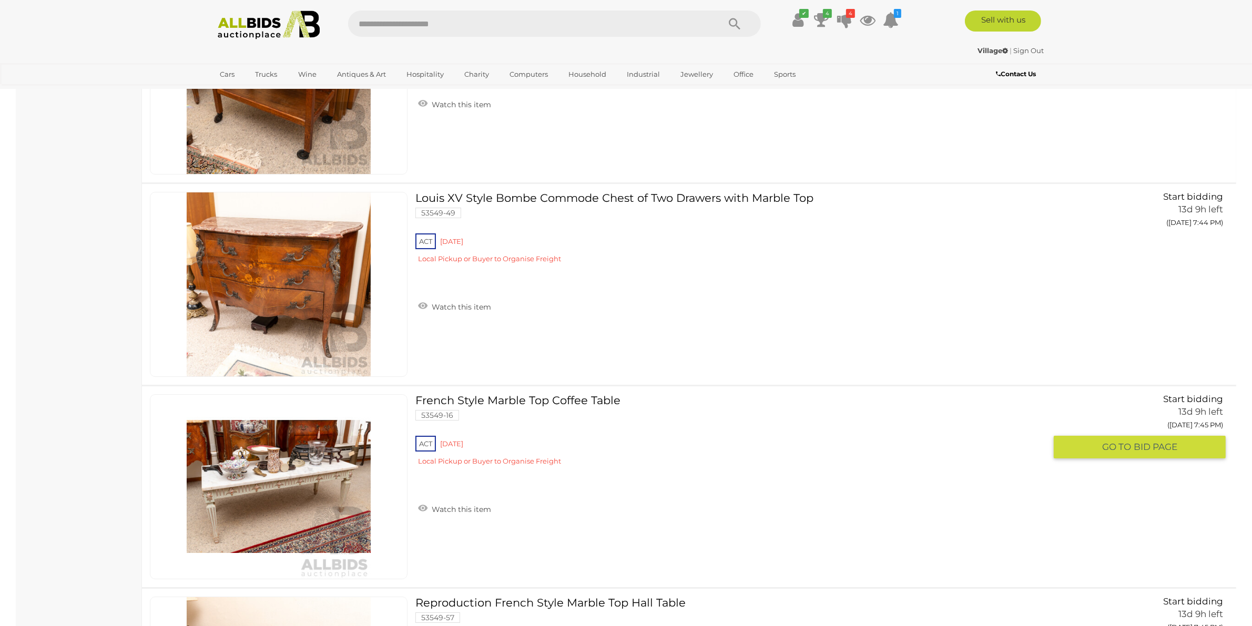
scroll to position [9410, 0]
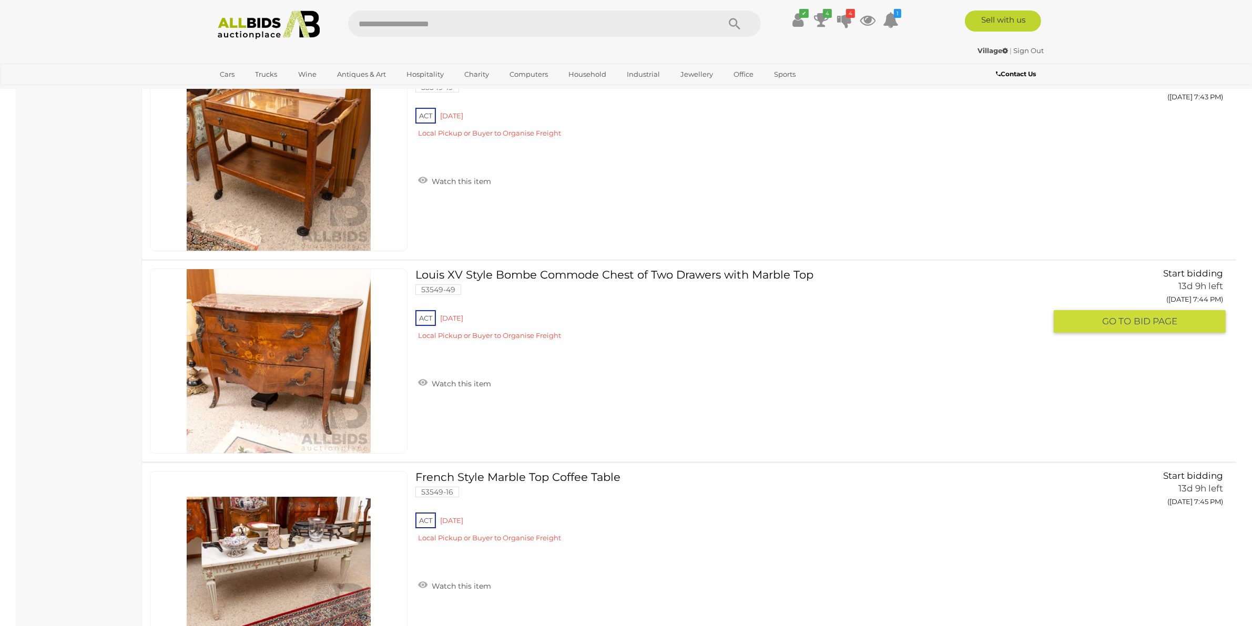
click at [727, 273] on link "Louis XV Style Bombe Commode Chest of Two Drawers with Marble Top 53549-49 ACT …" at bounding box center [734, 309] width 622 height 80
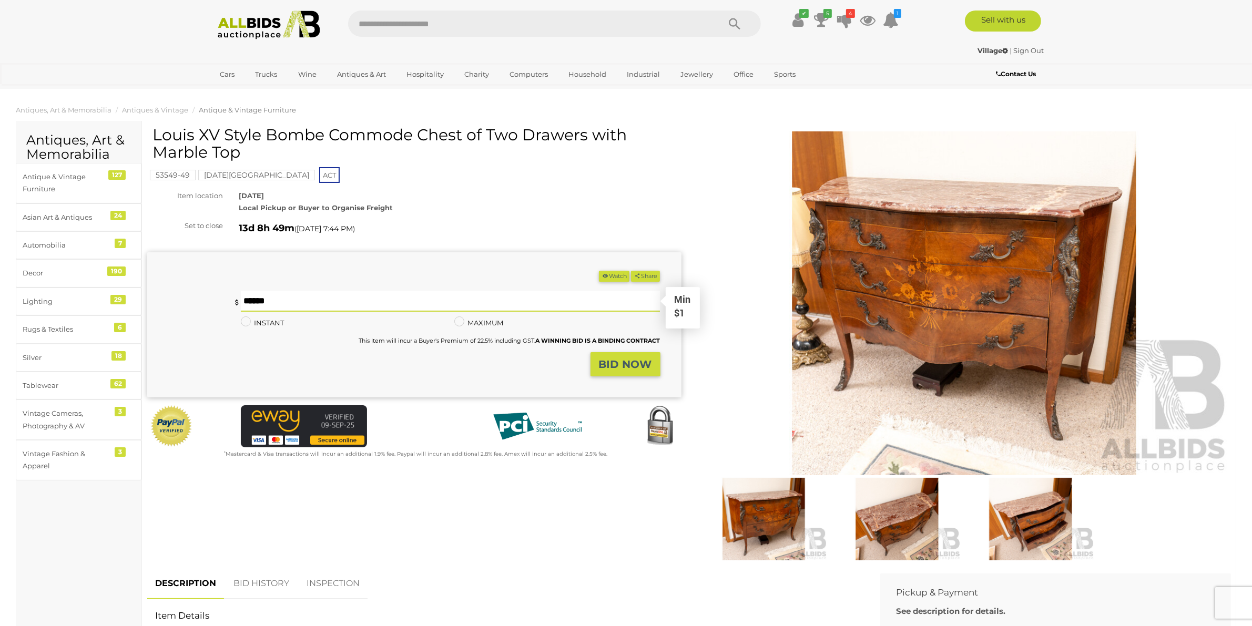
click at [546, 302] on input "text" at bounding box center [450, 301] width 419 height 21
type input "***"
click at [634, 372] on button "BID NOW" at bounding box center [625, 364] width 70 height 25
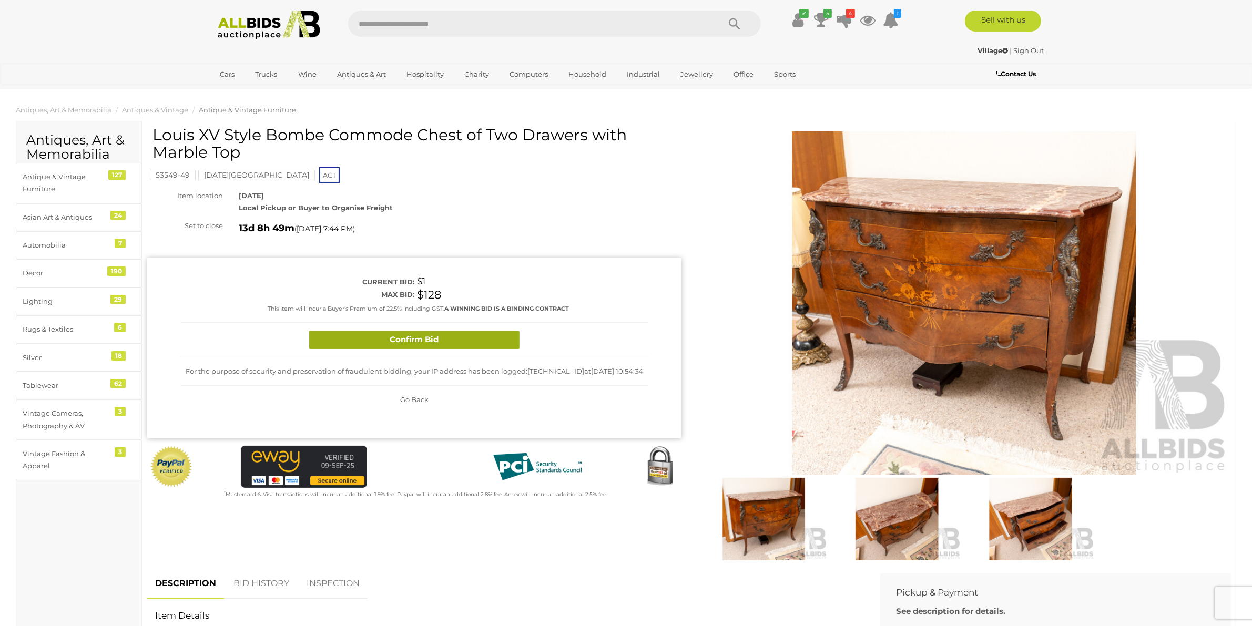
click at [416, 335] on button "Confirm Bid" at bounding box center [414, 340] width 210 height 18
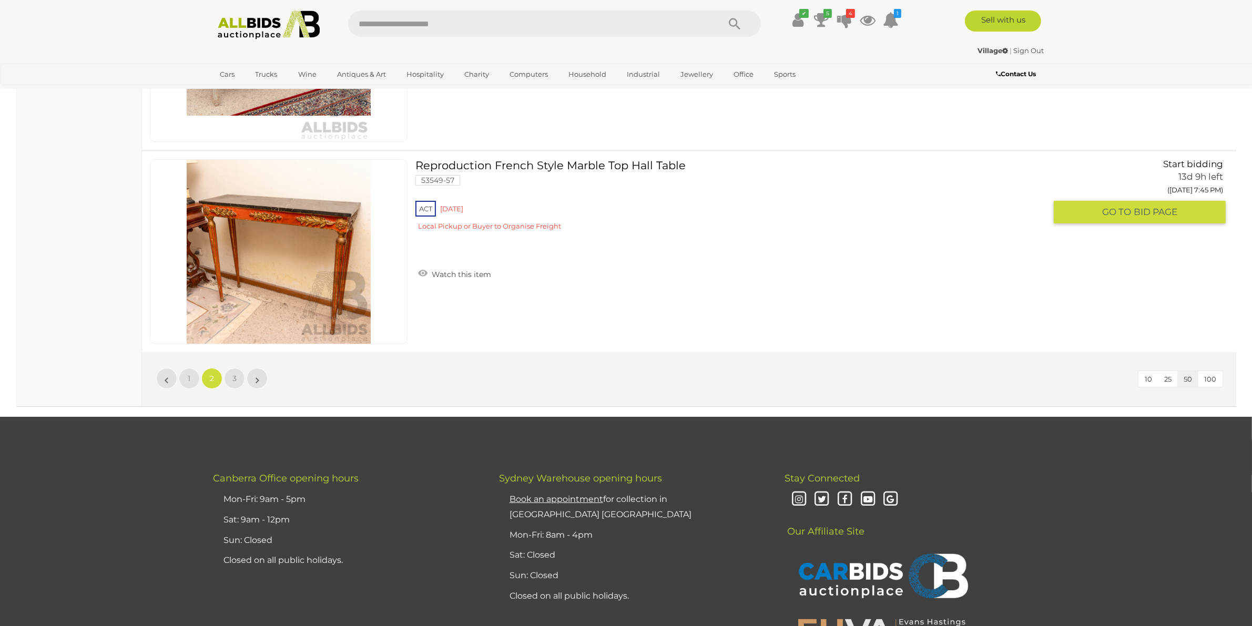
scroll to position [9943, 0]
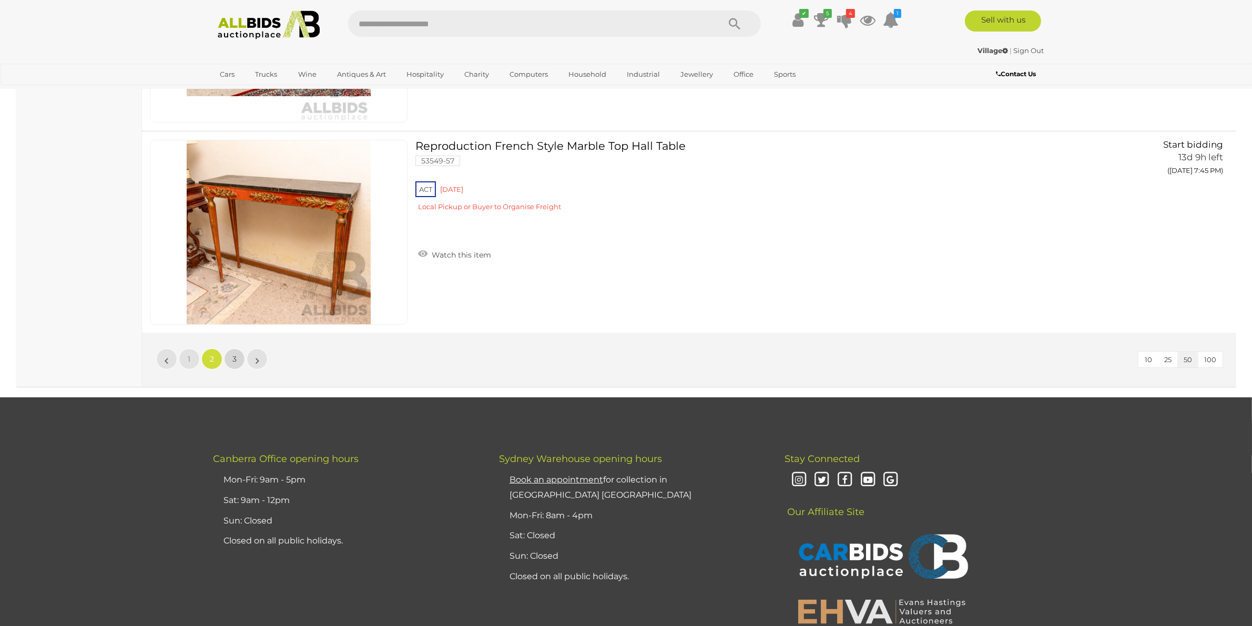
click at [232, 362] on span "3" at bounding box center [234, 358] width 4 height 9
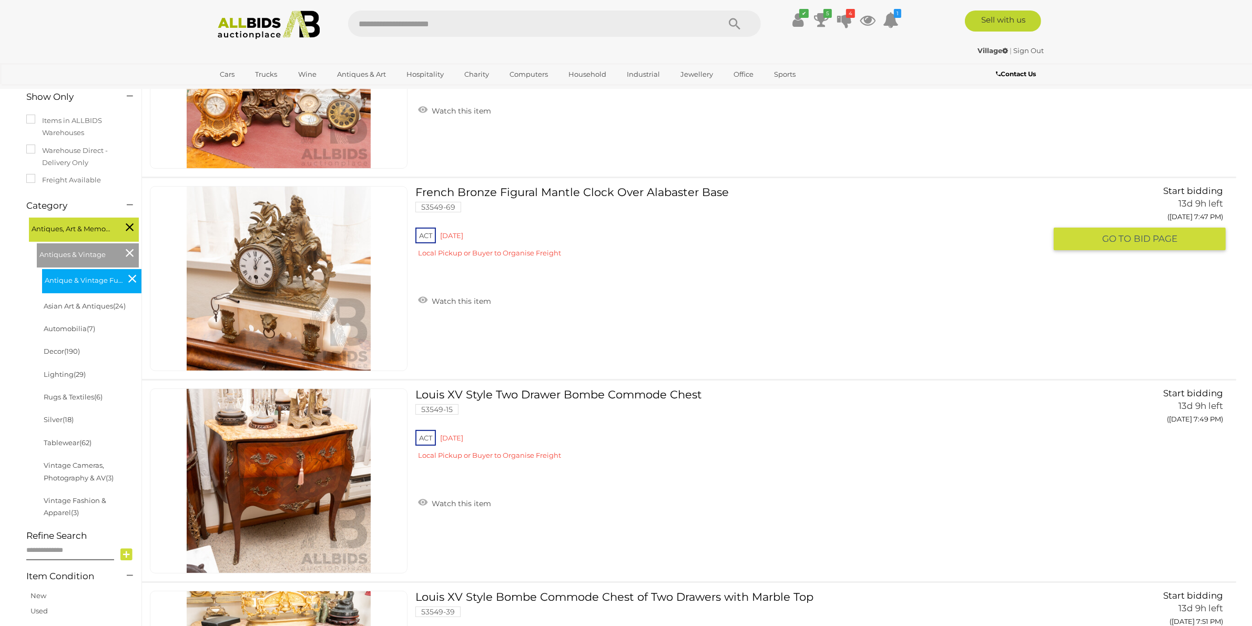
scroll to position [380, 0]
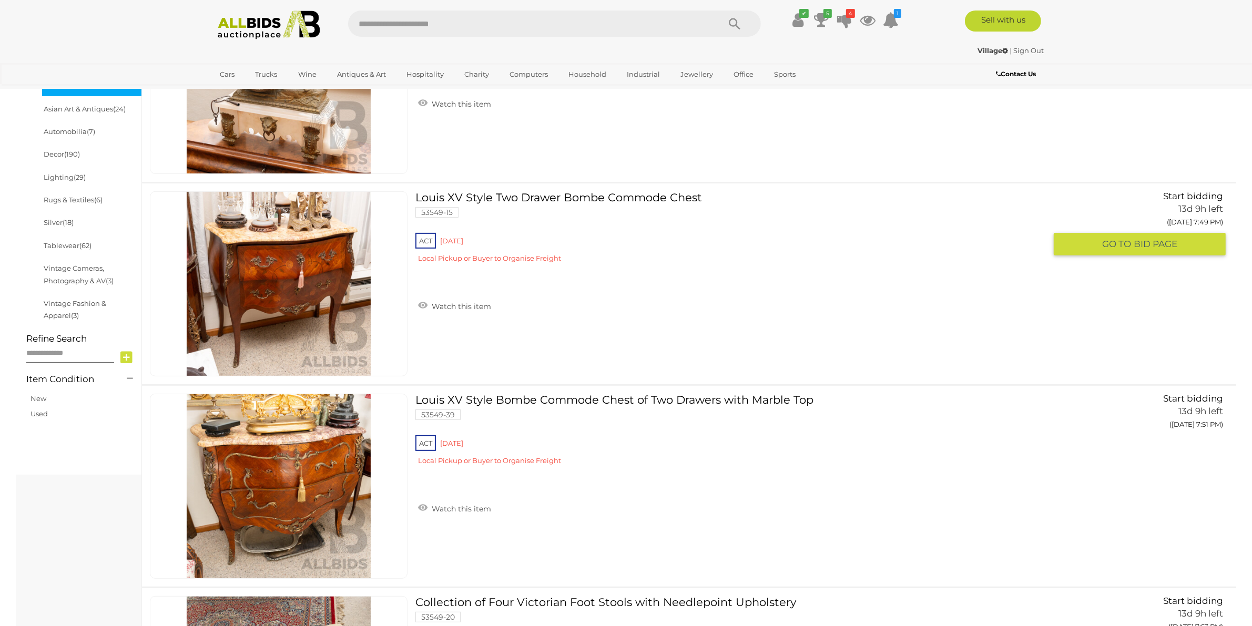
click at [694, 233] on div "ACT Red Hill Local Pickup or Buyer to Organise Freight" at bounding box center [730, 251] width 630 height 40
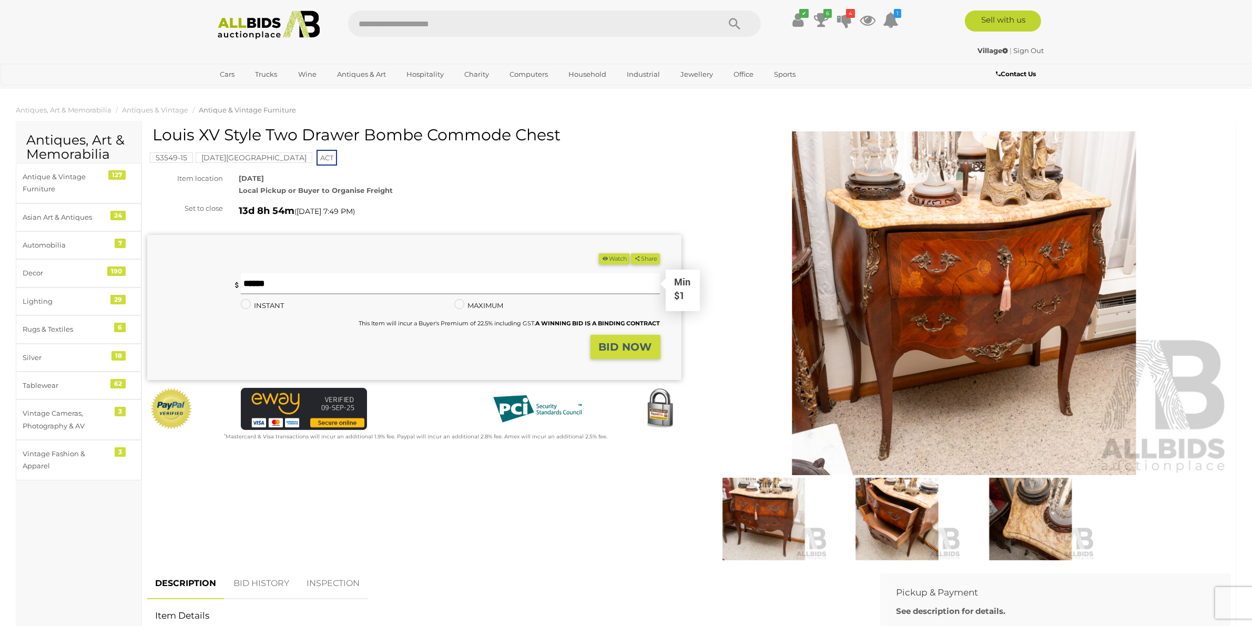
click at [555, 284] on input "text" at bounding box center [450, 283] width 419 height 21
type input "***"
click at [632, 342] on strong "BID NOW" at bounding box center [625, 347] width 53 height 13
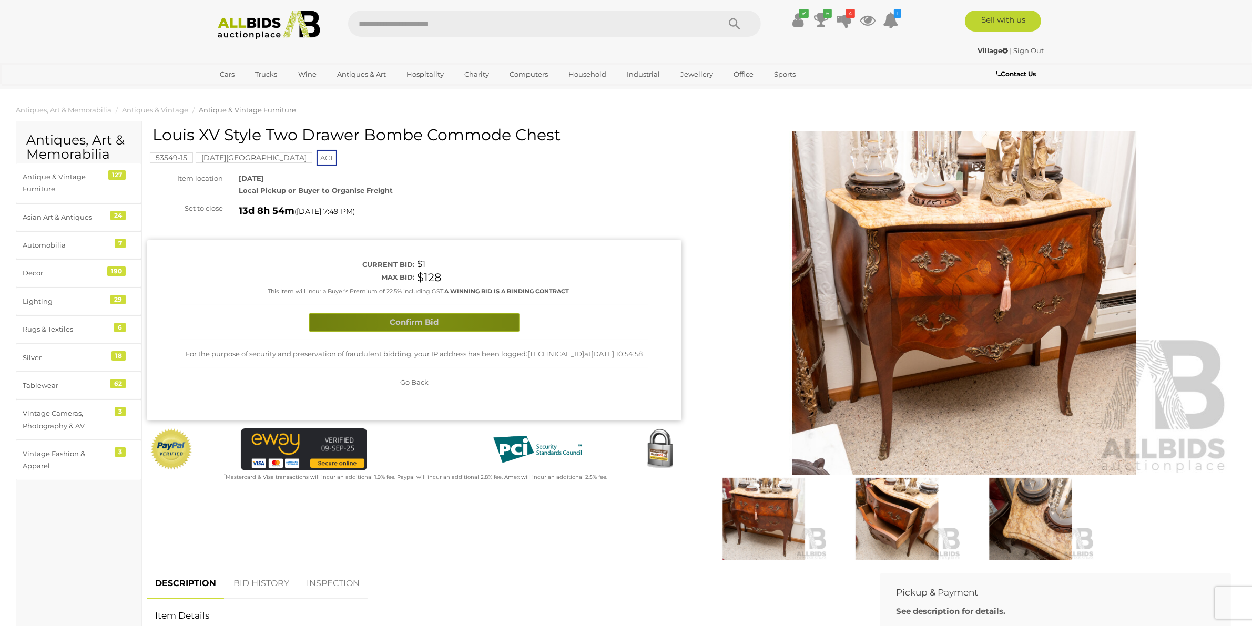
click at [439, 322] on button "Confirm Bid" at bounding box center [414, 322] width 210 height 18
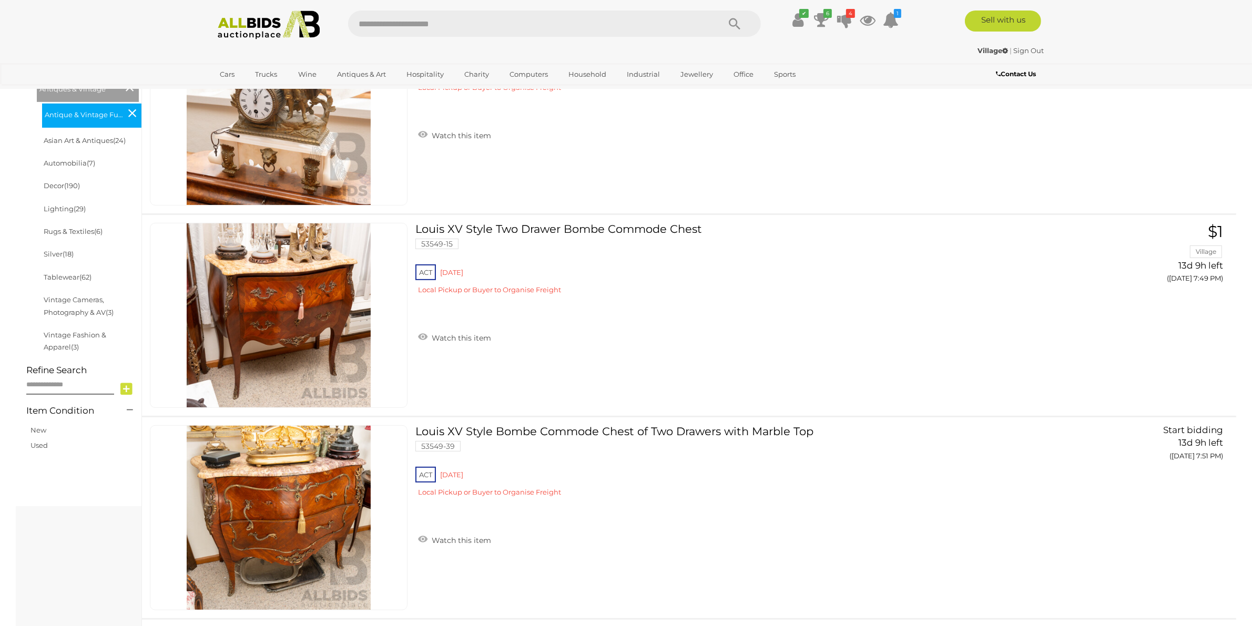
scroll to position [507, 0]
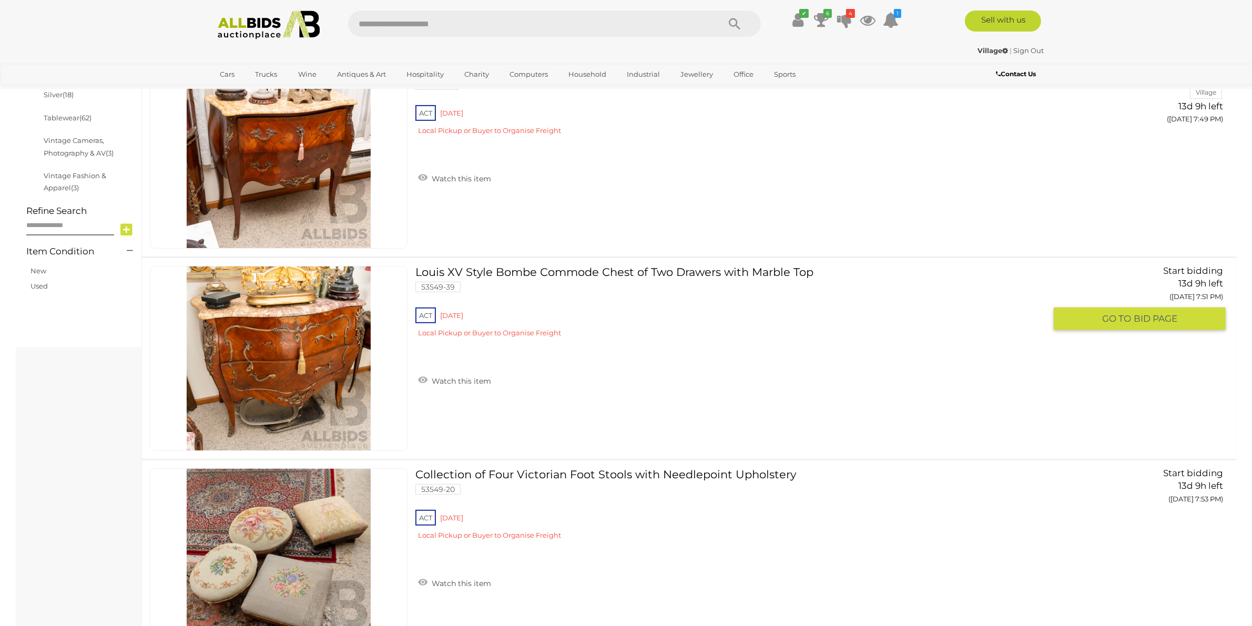
click at [746, 335] on div "ACT [GEOGRAPHIC_DATA] Local Pickup or Buyer to Organise Freight" at bounding box center [730, 325] width 630 height 40
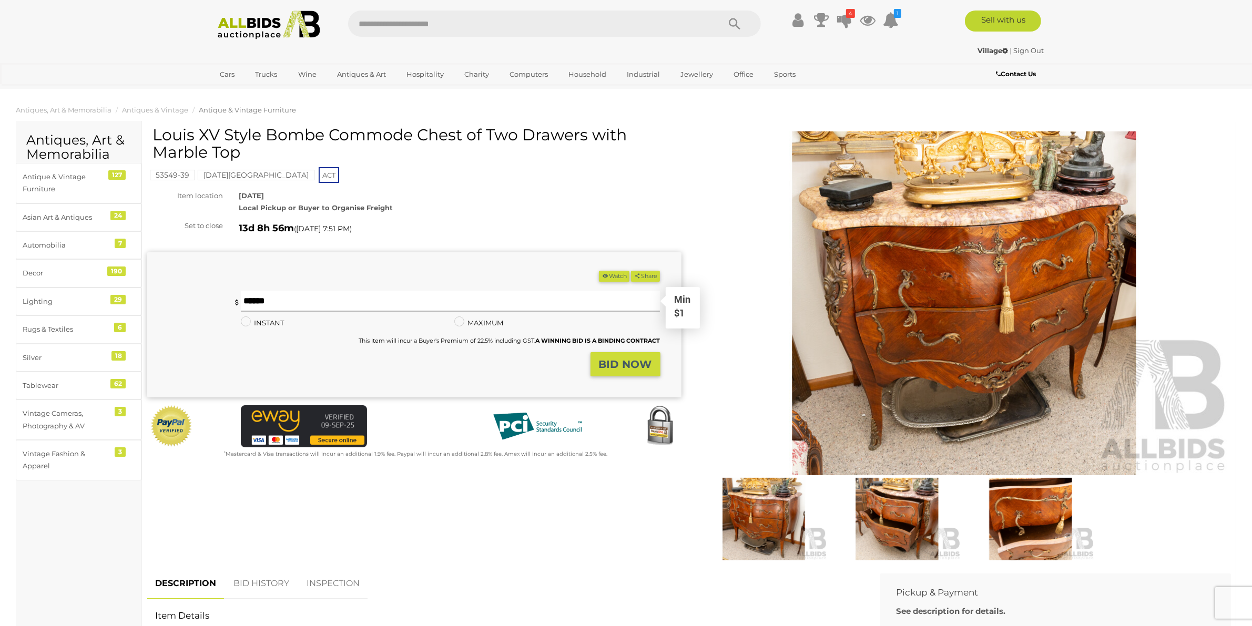
click at [543, 306] on input "text" at bounding box center [450, 301] width 419 height 21
type input "***"
click at [658, 371] on button "BID NOW" at bounding box center [625, 364] width 70 height 25
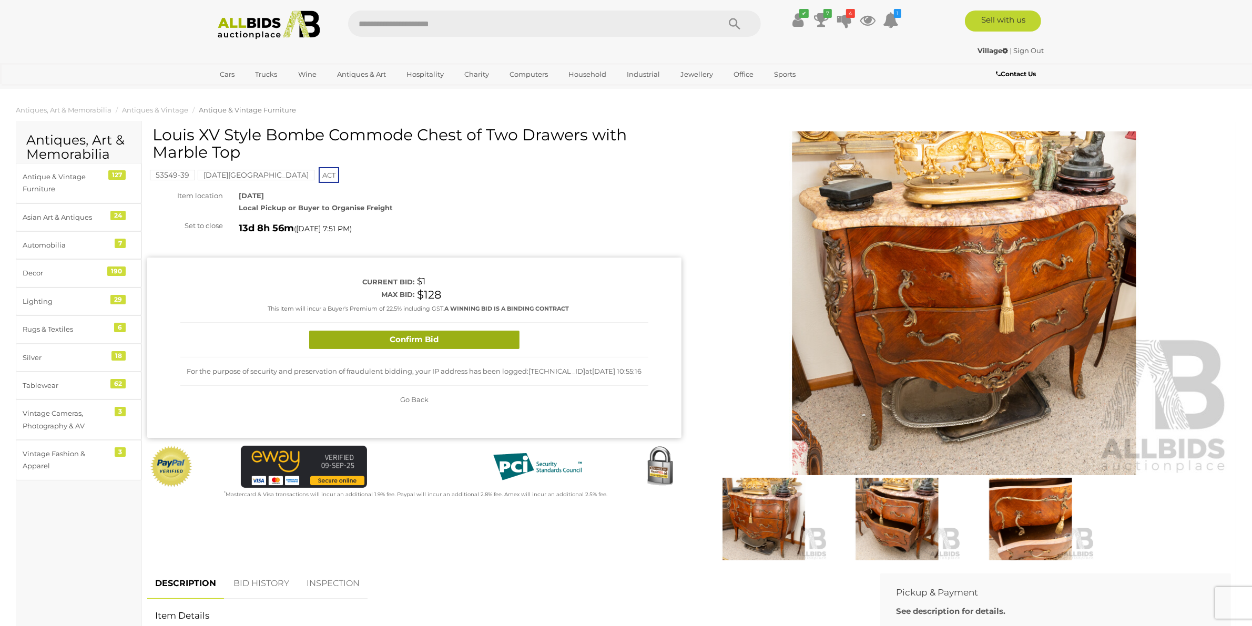
click at [385, 345] on button "Confirm Bid" at bounding box center [414, 340] width 210 height 18
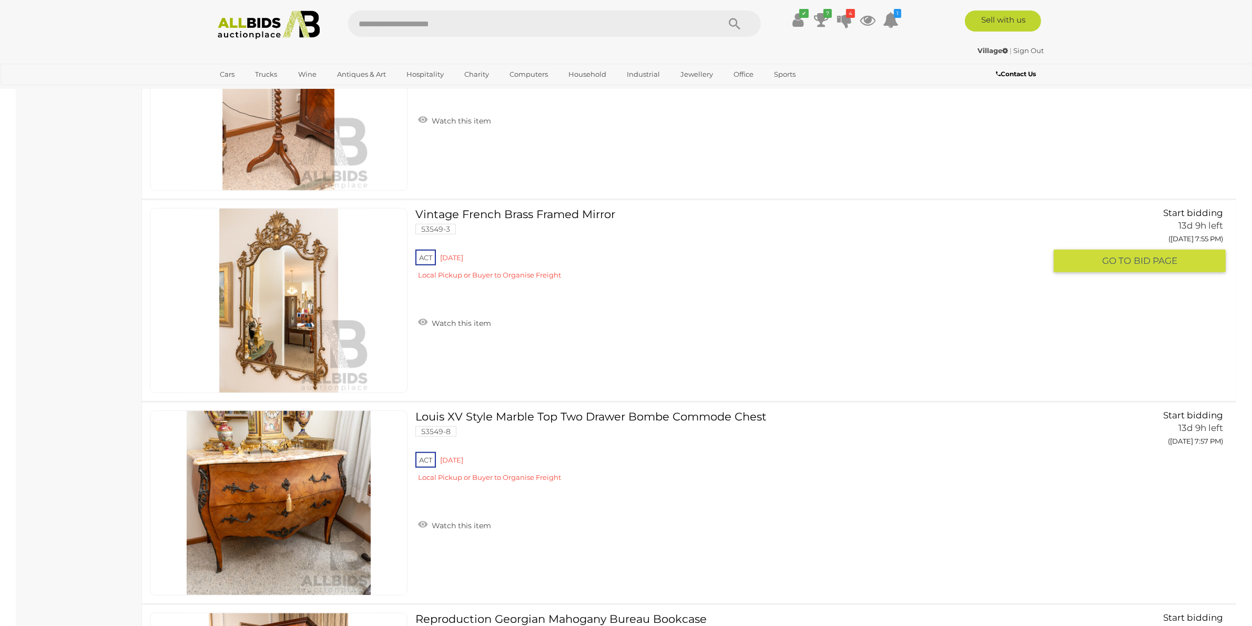
scroll to position [1235, 0]
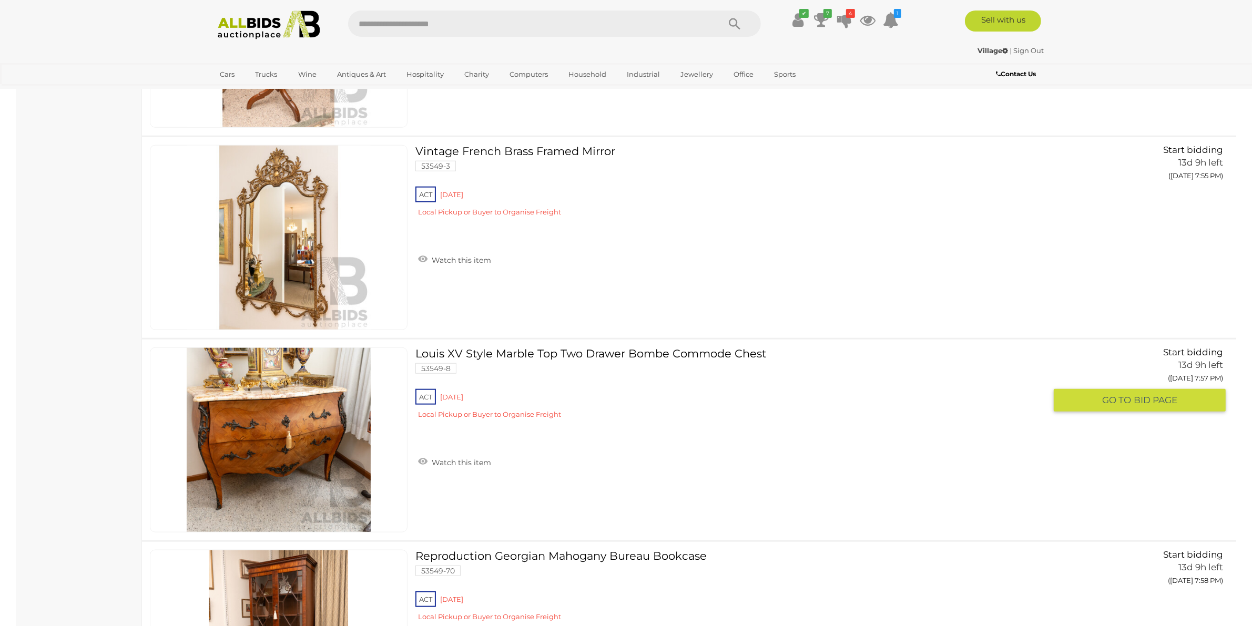
click at [672, 397] on div "ACT [GEOGRAPHIC_DATA] Local Pickup or Buyer to Organise Freight" at bounding box center [730, 407] width 630 height 40
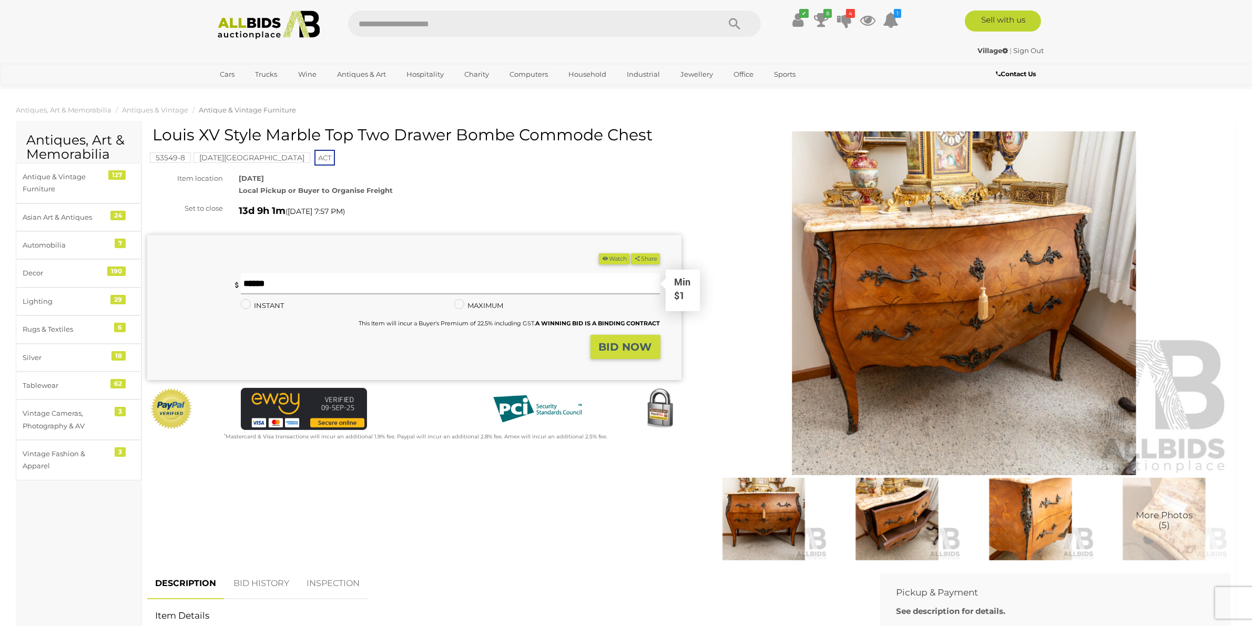
click at [442, 280] on input "text" at bounding box center [450, 283] width 419 height 21
type input "***"
click at [618, 342] on strong "BID NOW" at bounding box center [625, 347] width 53 height 13
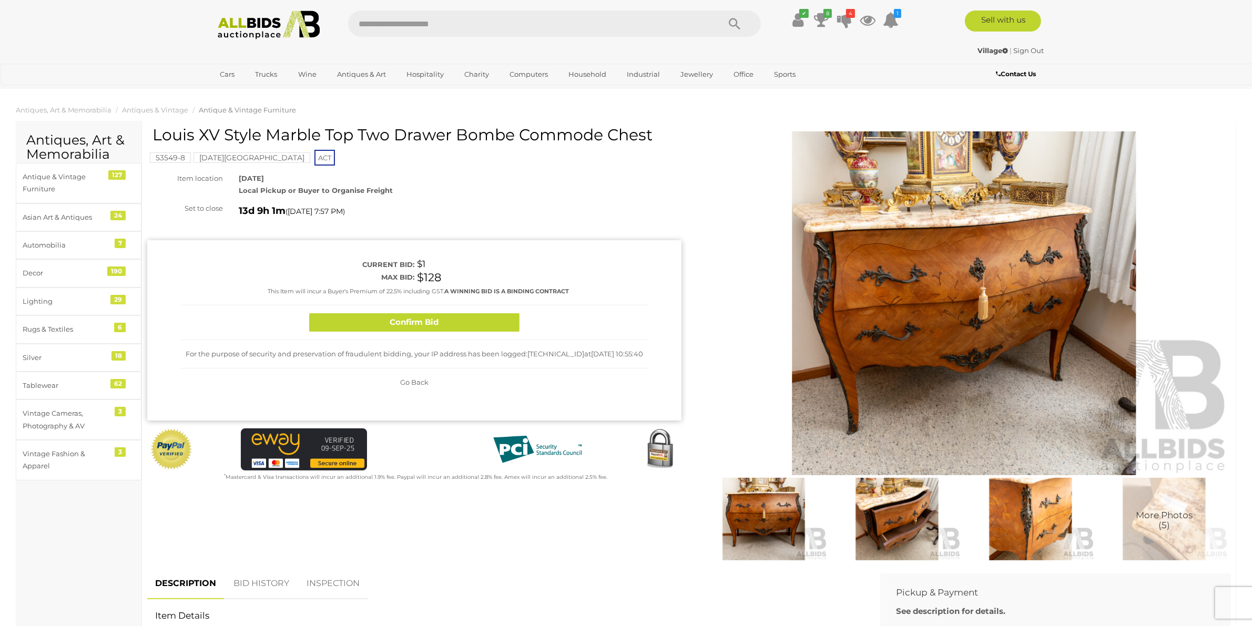
click at [503, 322] on button "Confirm Bid" at bounding box center [414, 322] width 210 height 18
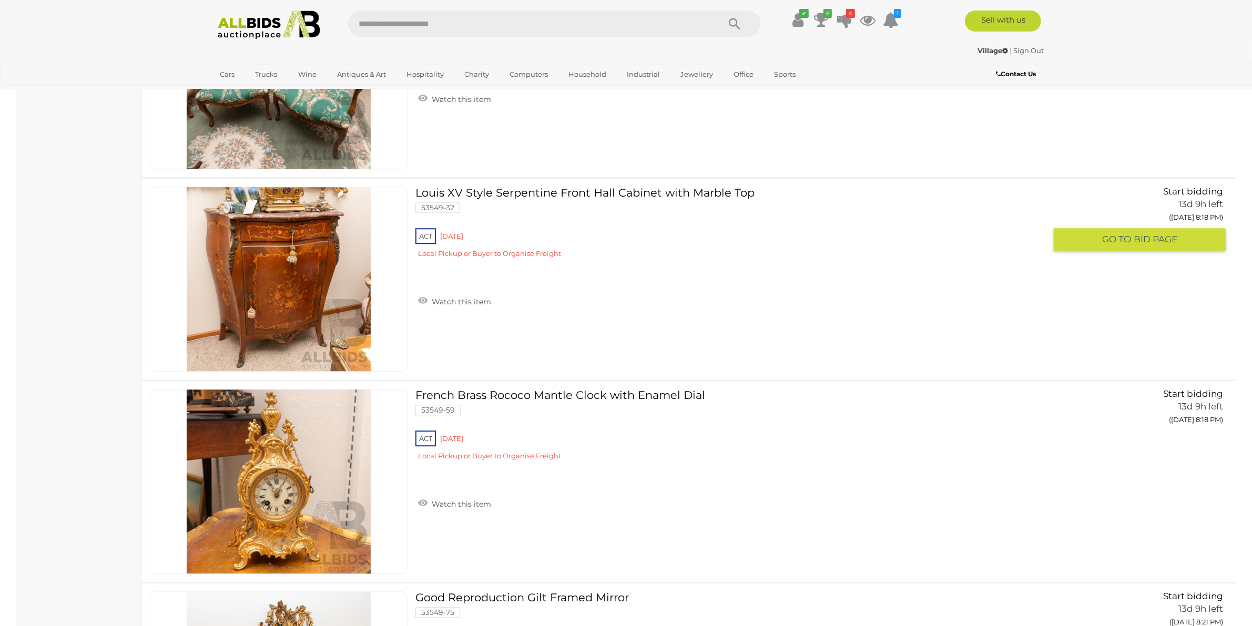
scroll to position [3480, 0]
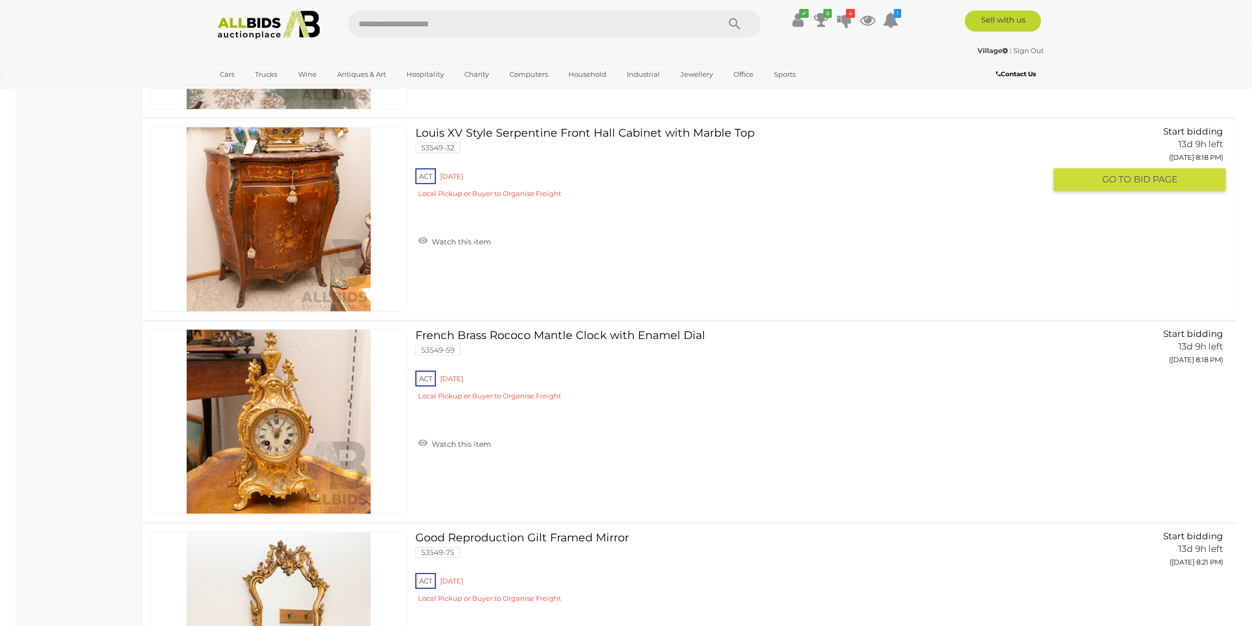
click at [589, 207] on div "ACT Red Hill Local Pickup or Buyer to Organise Freight" at bounding box center [730, 186] width 630 height 40
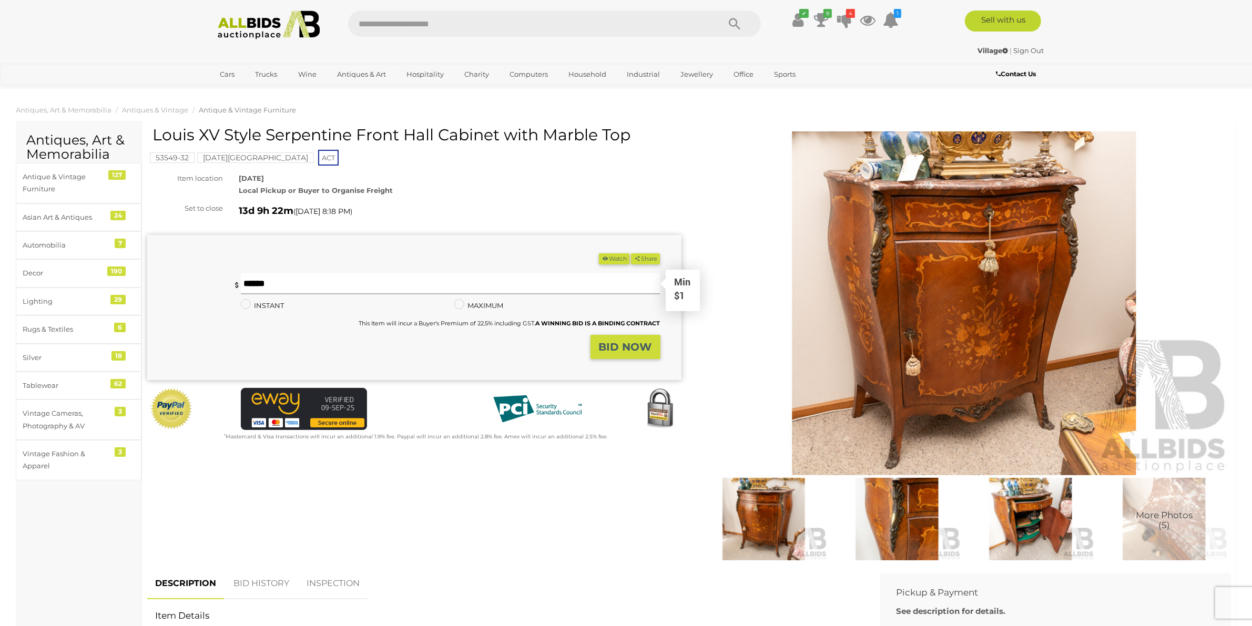
click at [435, 288] on input "text" at bounding box center [450, 283] width 419 height 21
type input "***"
click at [621, 343] on strong "BID NOW" at bounding box center [625, 347] width 53 height 13
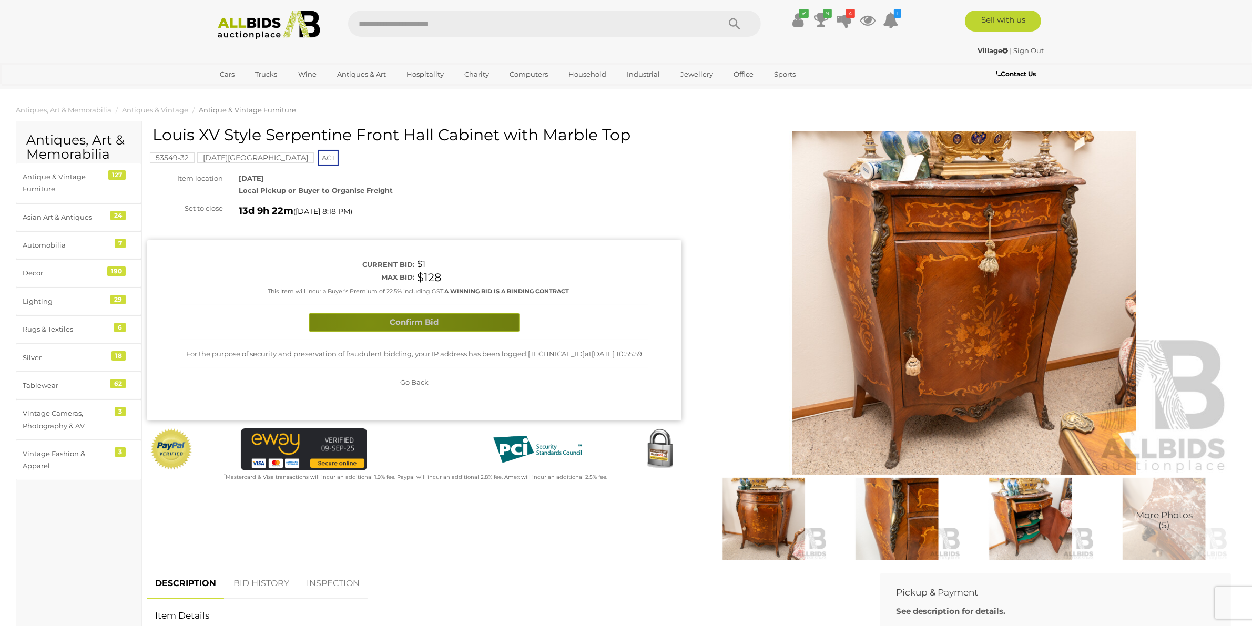
click at [370, 324] on button "Confirm Bid" at bounding box center [414, 322] width 210 height 18
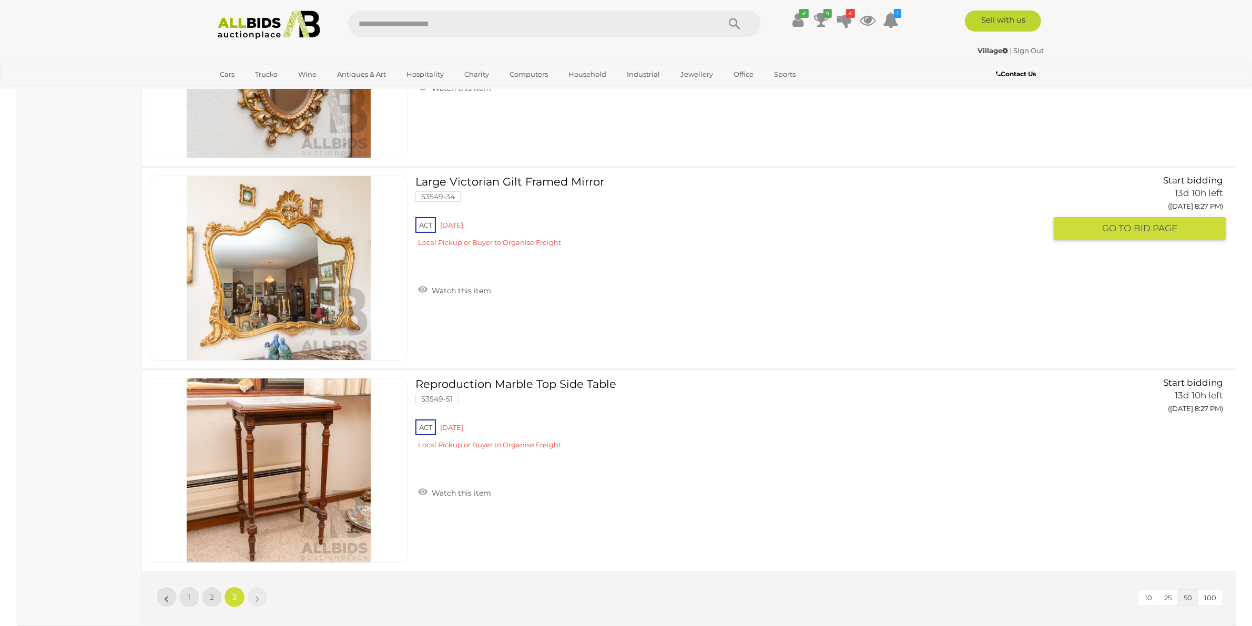
scroll to position [5313, 0]
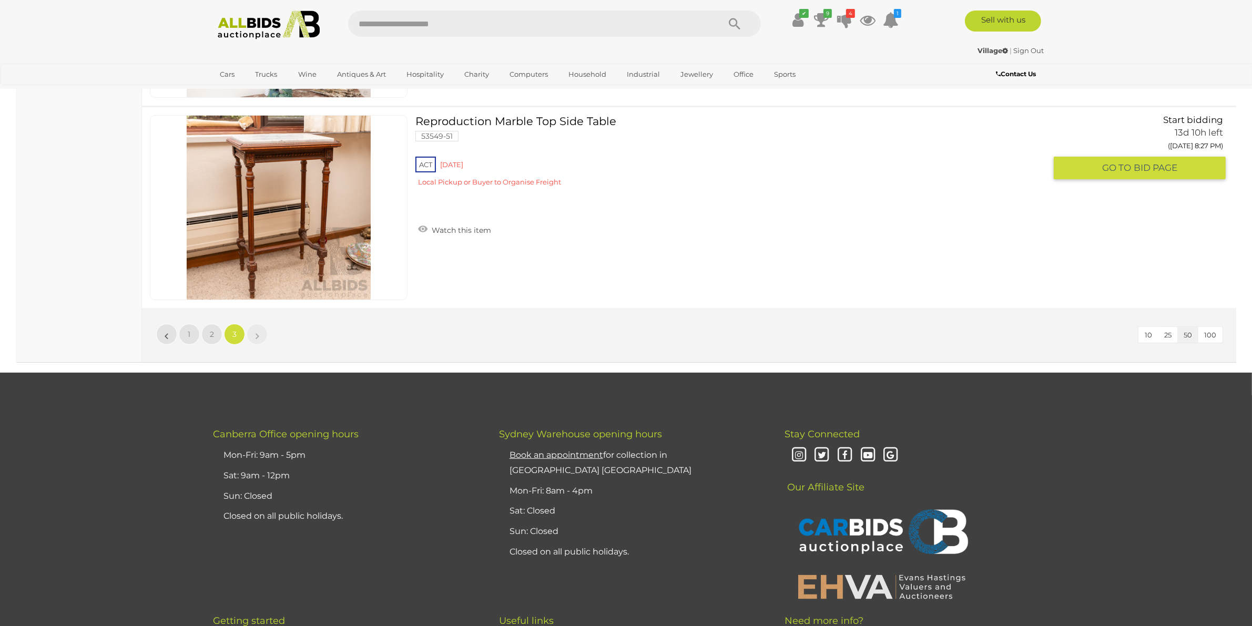
click at [649, 188] on div "ACT [GEOGRAPHIC_DATA] Local Pickup or Buyer to Organise Freight" at bounding box center [730, 175] width 630 height 40
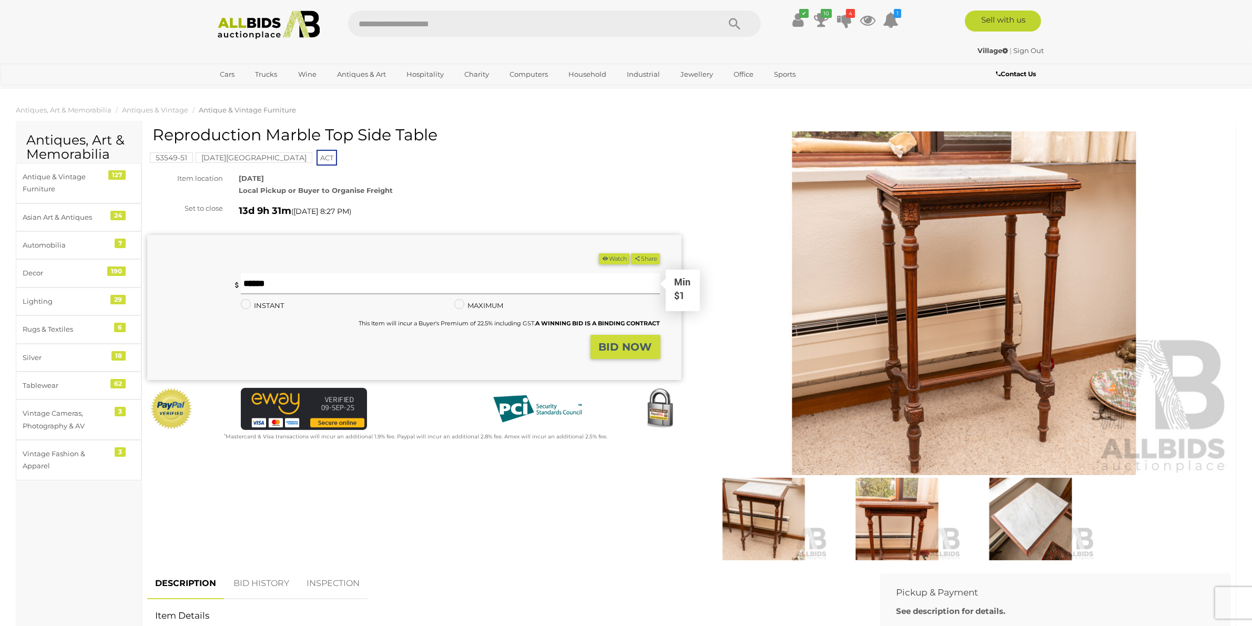
click at [408, 284] on input "text" at bounding box center [450, 283] width 419 height 21
type input "**"
click at [616, 351] on strong "BID NOW" at bounding box center [625, 347] width 53 height 13
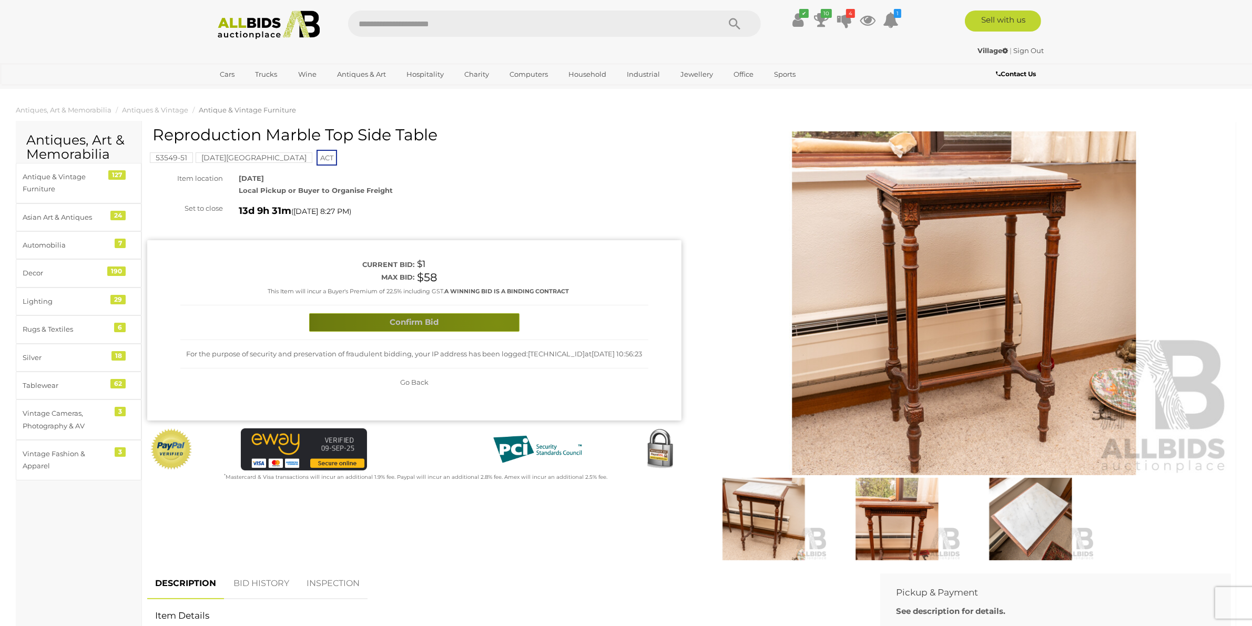
click at [497, 323] on button "Confirm Bid" at bounding box center [414, 322] width 210 height 18
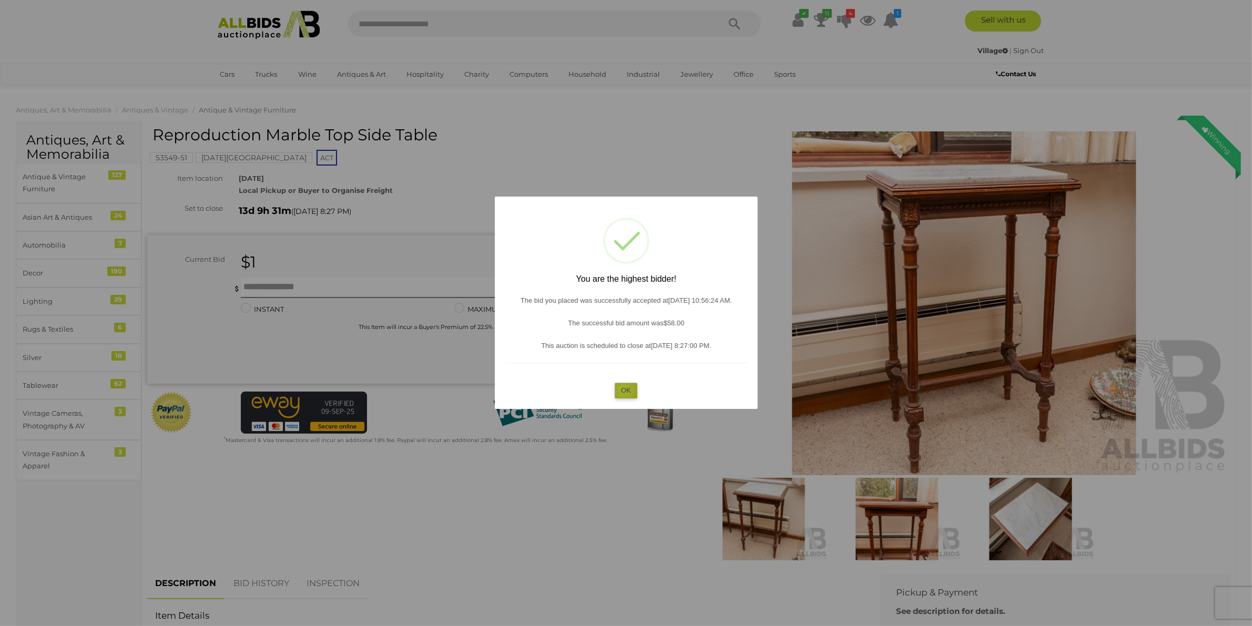
click at [623, 390] on button "OK" at bounding box center [626, 390] width 23 height 15
